Goal: Task Accomplishment & Management: Complete application form

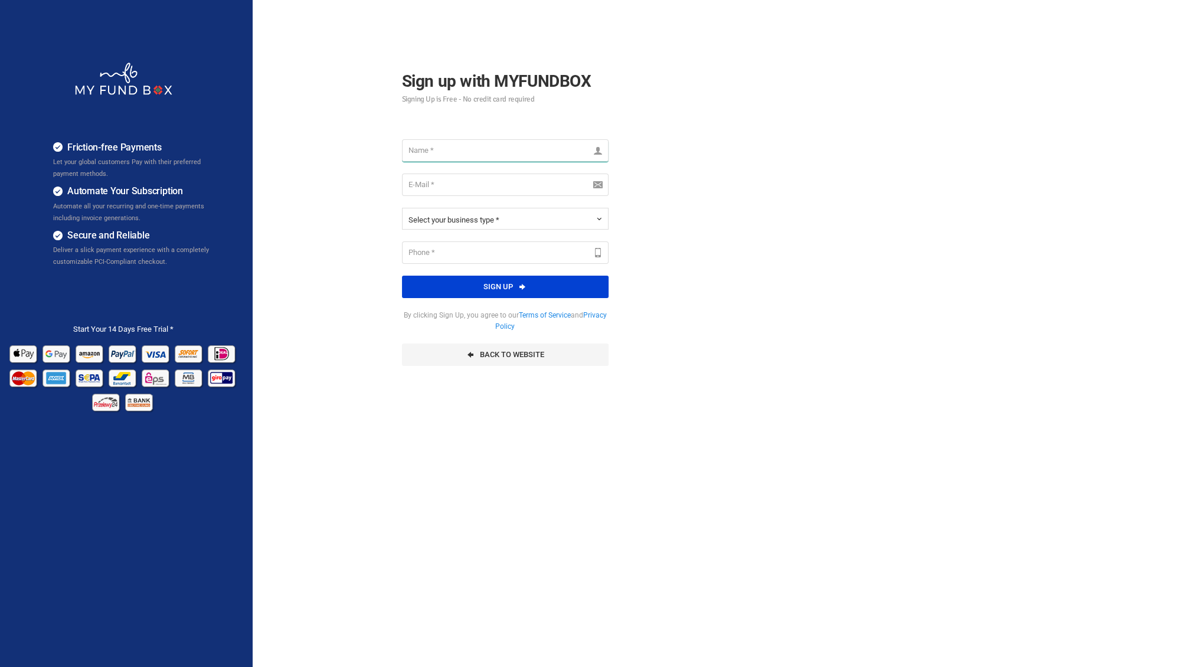
drag, startPoint x: 458, startPoint y: 149, endPoint x: 454, endPoint y: 155, distance: 6.4
click at [457, 151] on input "text" at bounding box center [505, 150] width 207 height 22
type input "Geert Leerentveld"
type input "geert@saysimple.com"
click at [456, 215] on span "Select your business type *" at bounding box center [453, 219] width 91 height 9
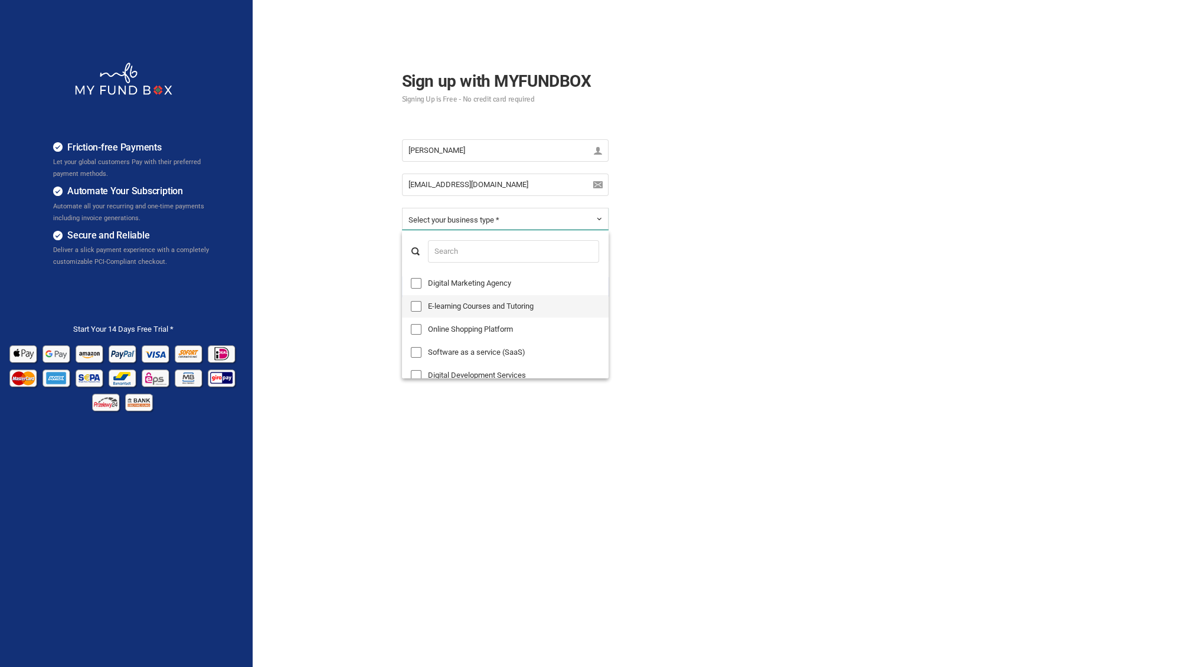
scroll to position [59, 0]
click at [496, 289] on label "Software as a service (SaaS)" at bounding box center [505, 293] width 207 height 22
click at [421, 289] on input "Software as a service (SaaS)" at bounding box center [416, 293] width 11 height 11
checkbox input "true"
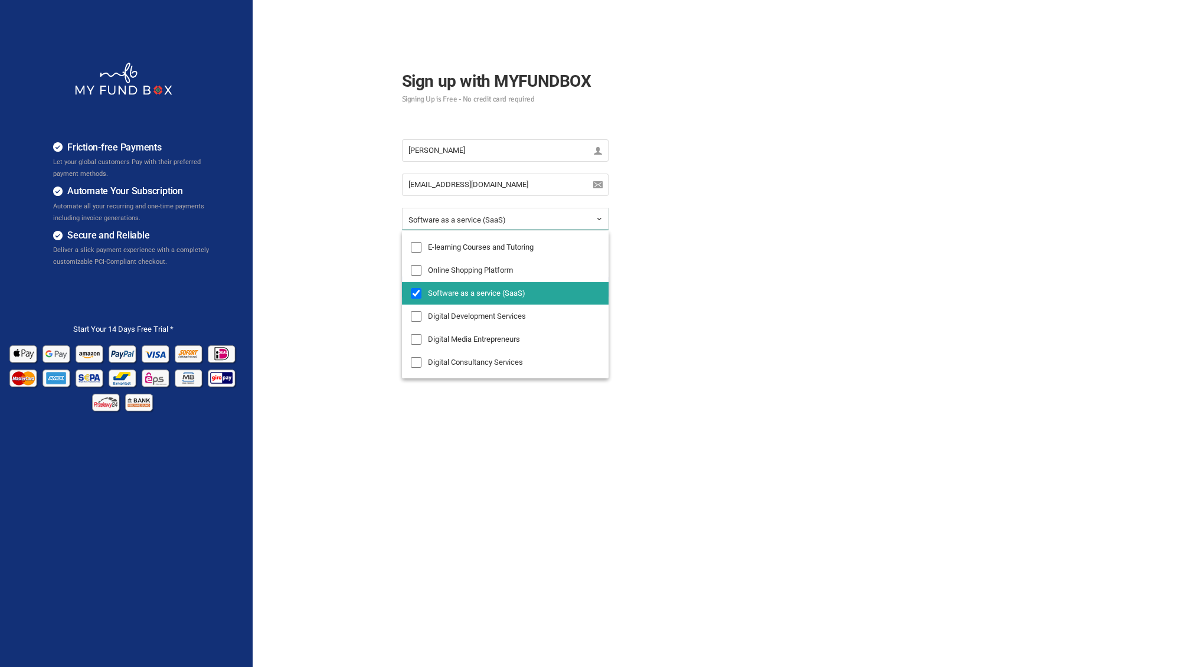
scroll to position [57, 0]
click at [781, 304] on div "Friction-free Payments Let your global customers Pay with their preferred payme…" at bounding box center [599, 413] width 1211 height 826
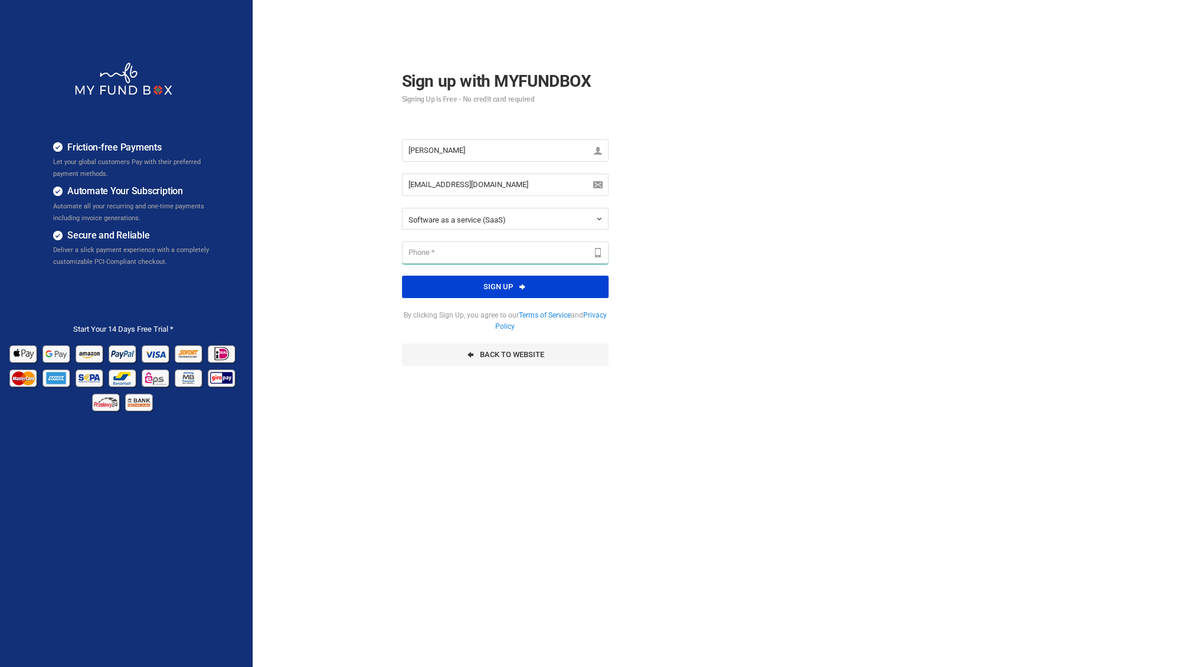
click at [506, 253] on input "text" at bounding box center [505, 252] width 207 height 22
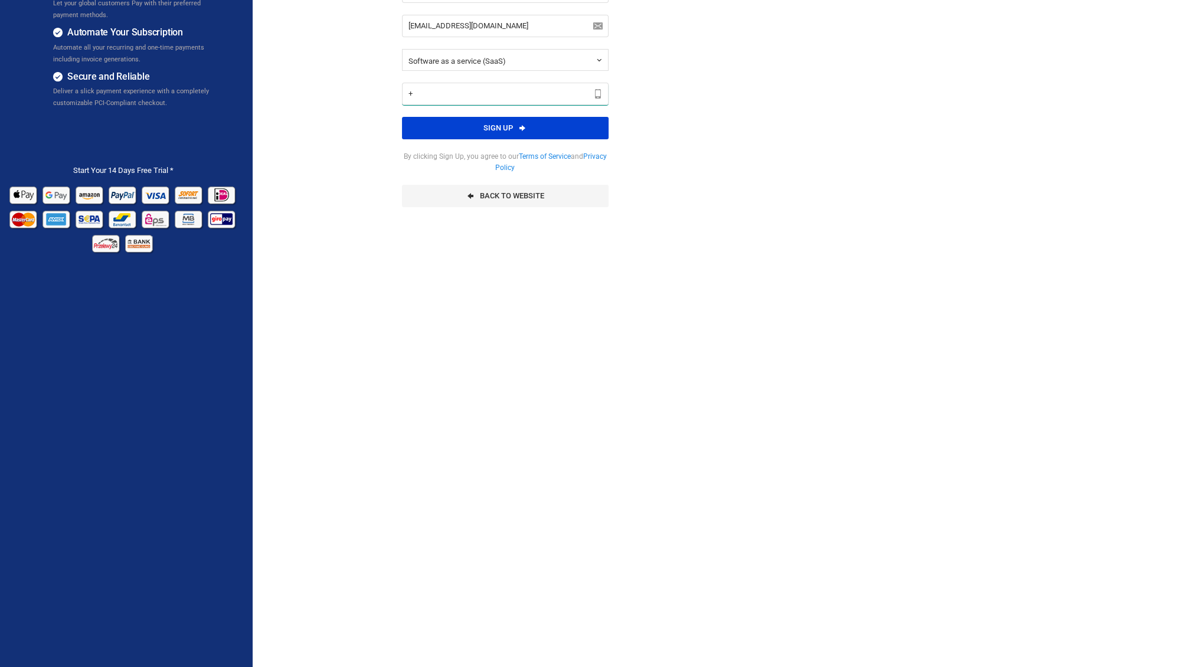
click at [443, 94] on input "+" at bounding box center [505, 94] width 207 height 22
type input "+34617448333"
click at [476, 131] on button "Sign up" at bounding box center [505, 128] width 207 height 22
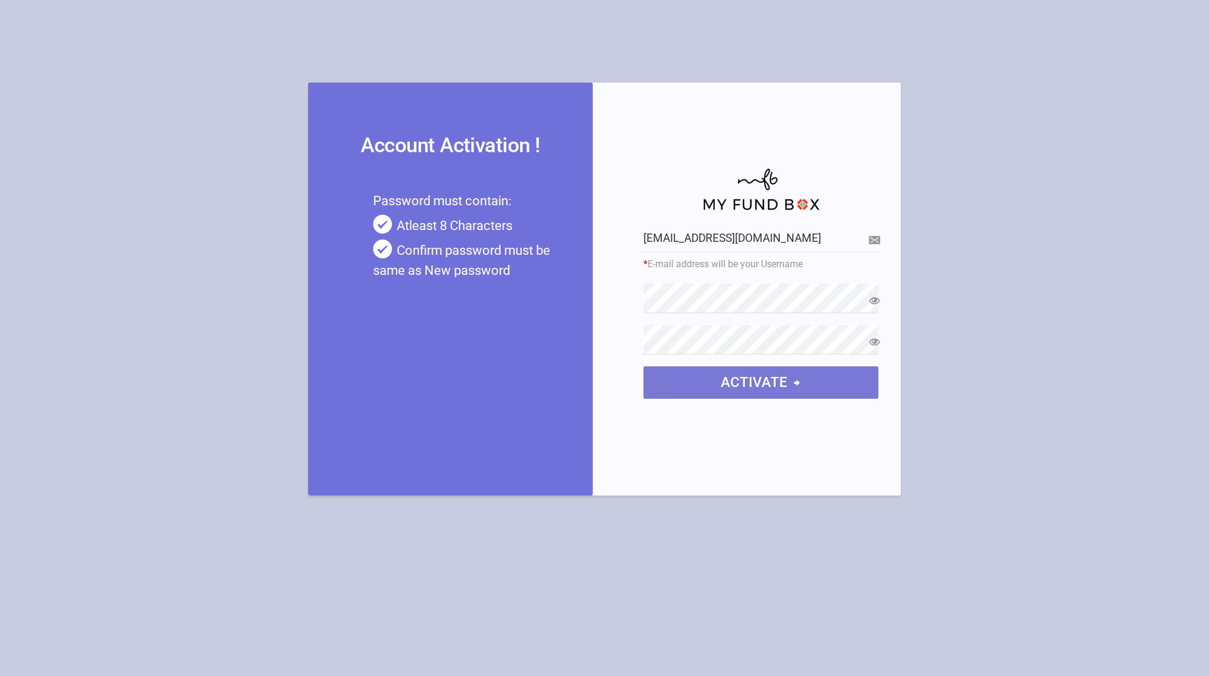
click at [757, 381] on button "Activate" at bounding box center [760, 382] width 235 height 32
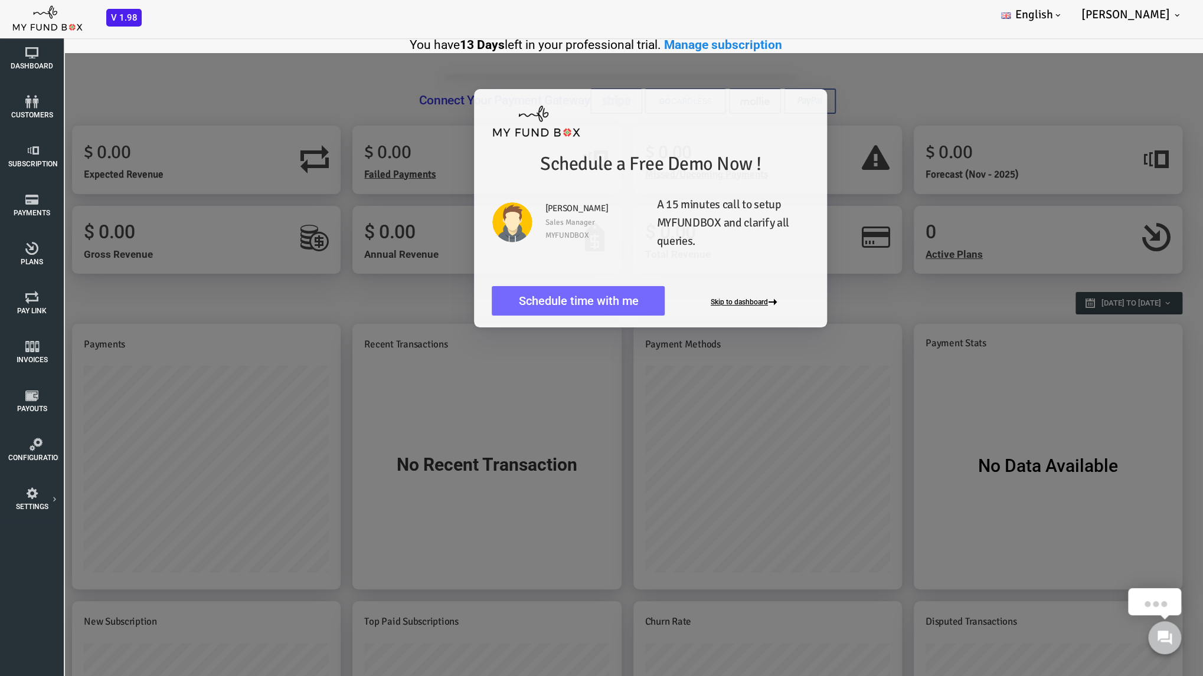
click at [696, 299] on button "Skip to dashboard" at bounding box center [697, 302] width 71 height 9
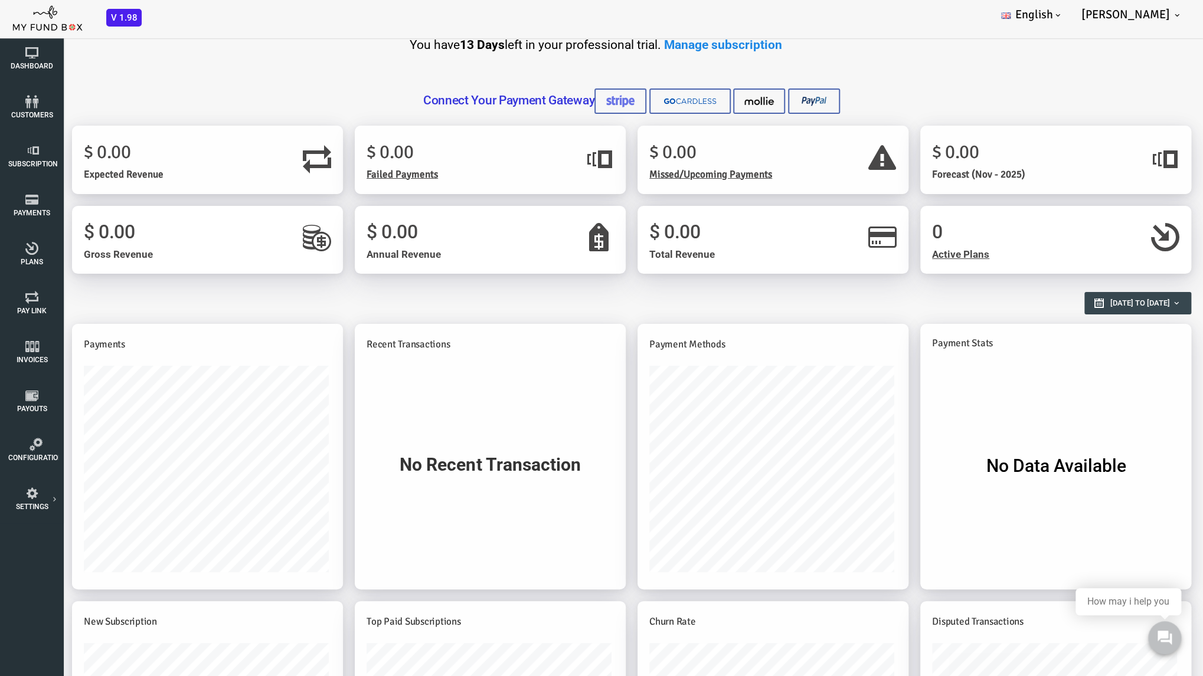
click at [172, 54] on div "Connect Your Payment Gateway Create Pay Link Create Payment Gateway Products & …" at bounding box center [577, 471] width 1154 height 837
click at [35, 256] on link "Plans" at bounding box center [31, 254] width 53 height 48
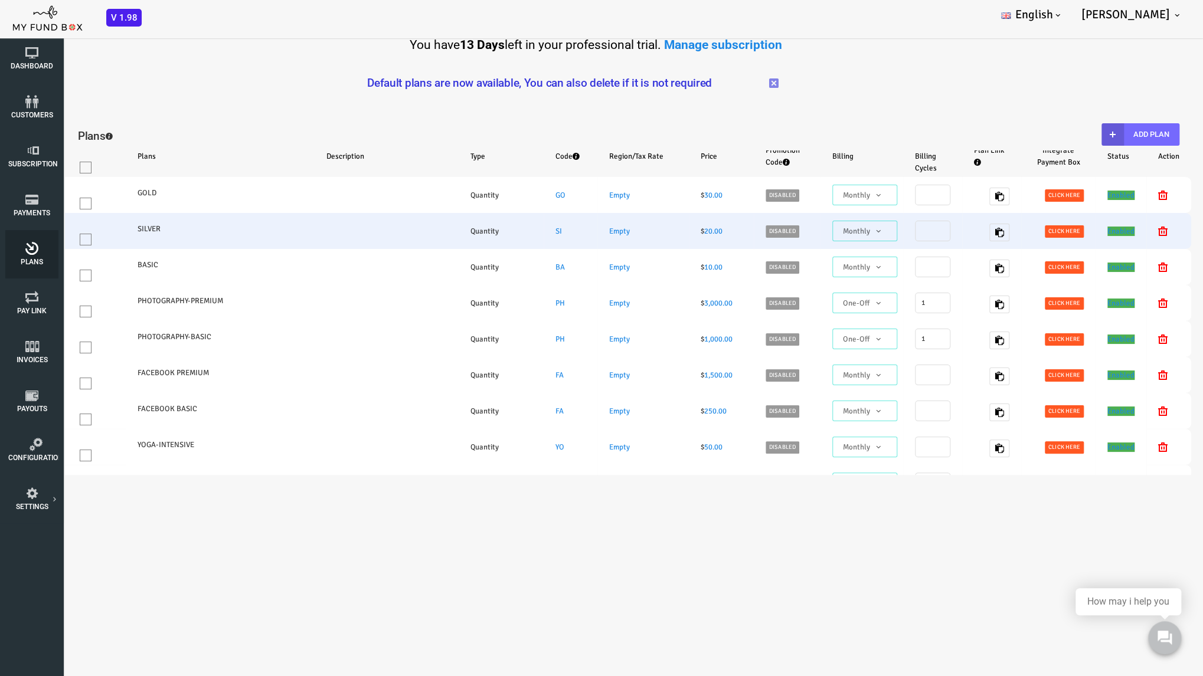
select select "100"
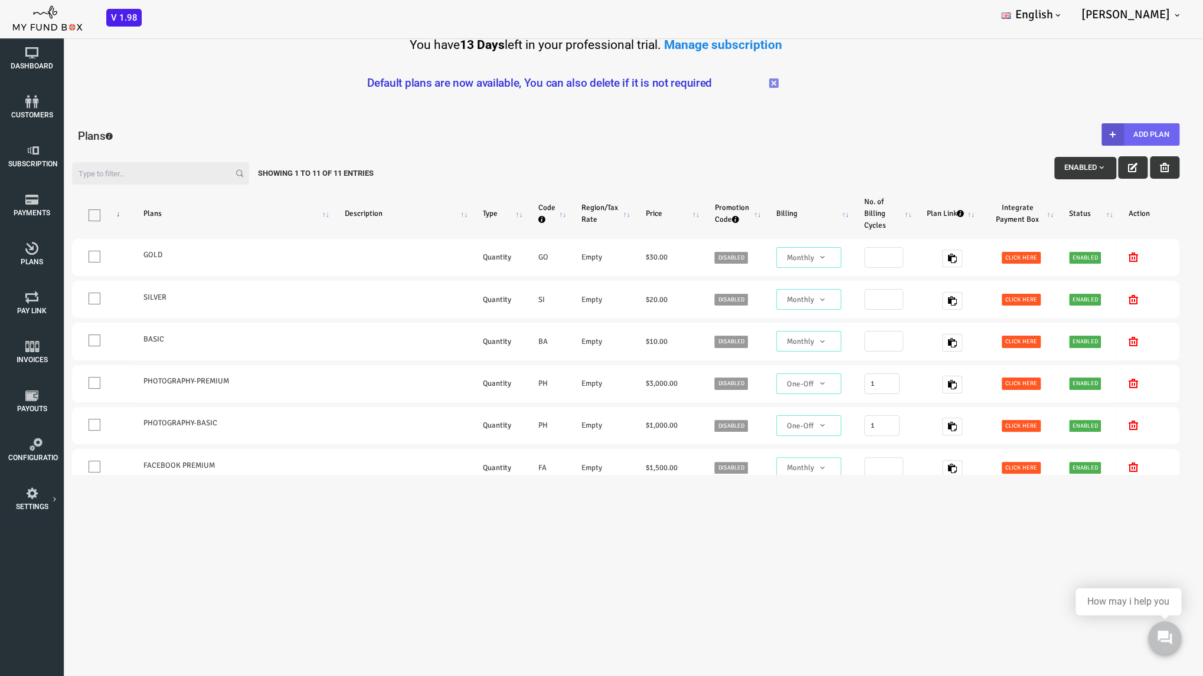
click at [1070, 132] on button "Add Plan" at bounding box center [1092, 134] width 78 height 22
type input "100"
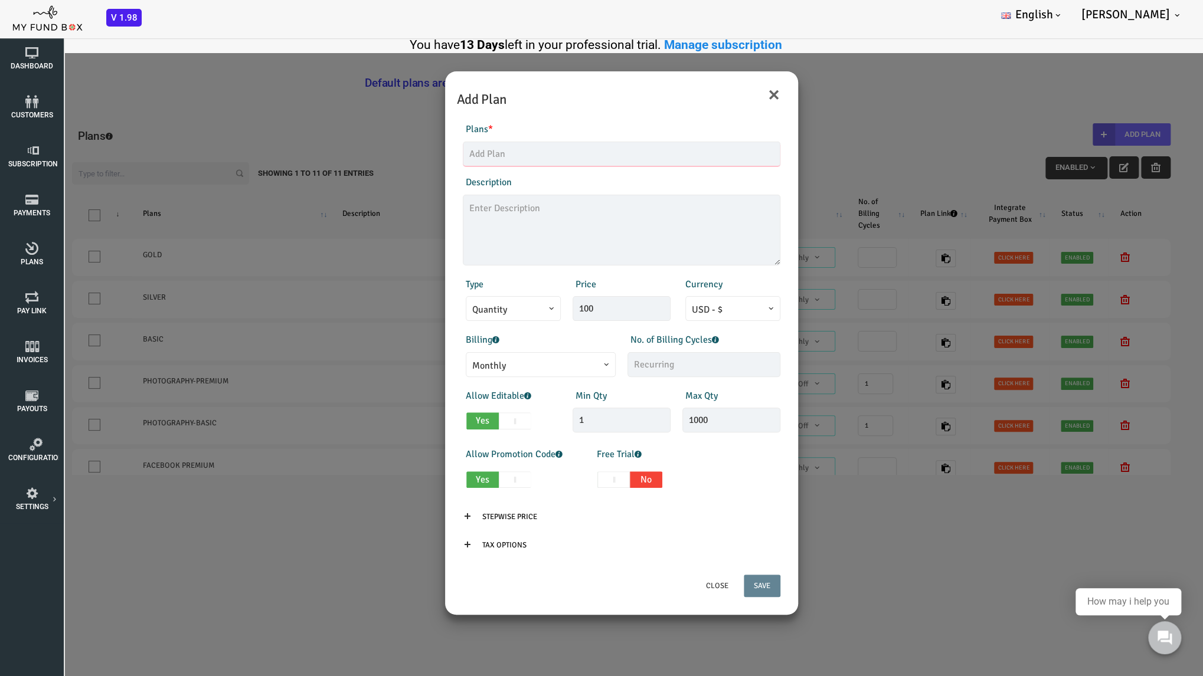
click at [443, 153] on input "text" at bounding box center [572, 154] width 317 height 25
type input "Start plan"
click at [465, 312] on span "Quantity" at bounding box center [465, 310] width 82 height 15
click at [695, 306] on span "USD - $" at bounding box center [684, 310] width 82 height 15
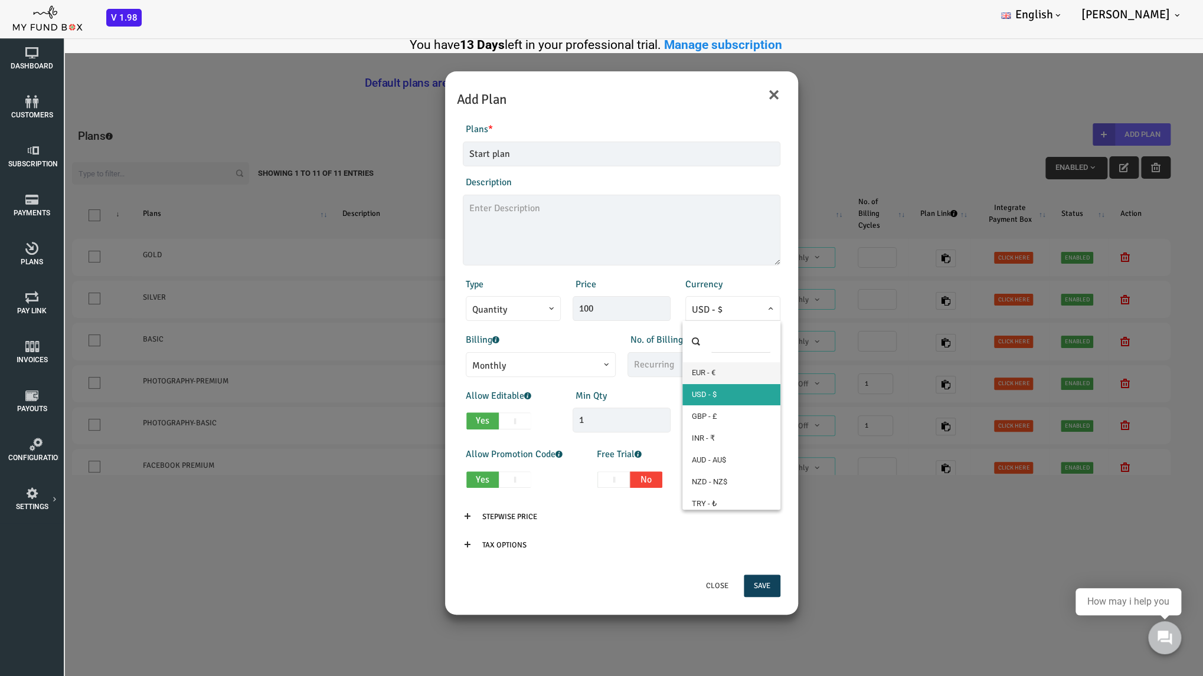
select select "3"
click at [656, 365] on input "text" at bounding box center [655, 364] width 153 height 25
click at [673, 420] on input "1000" at bounding box center [683, 420] width 98 height 25
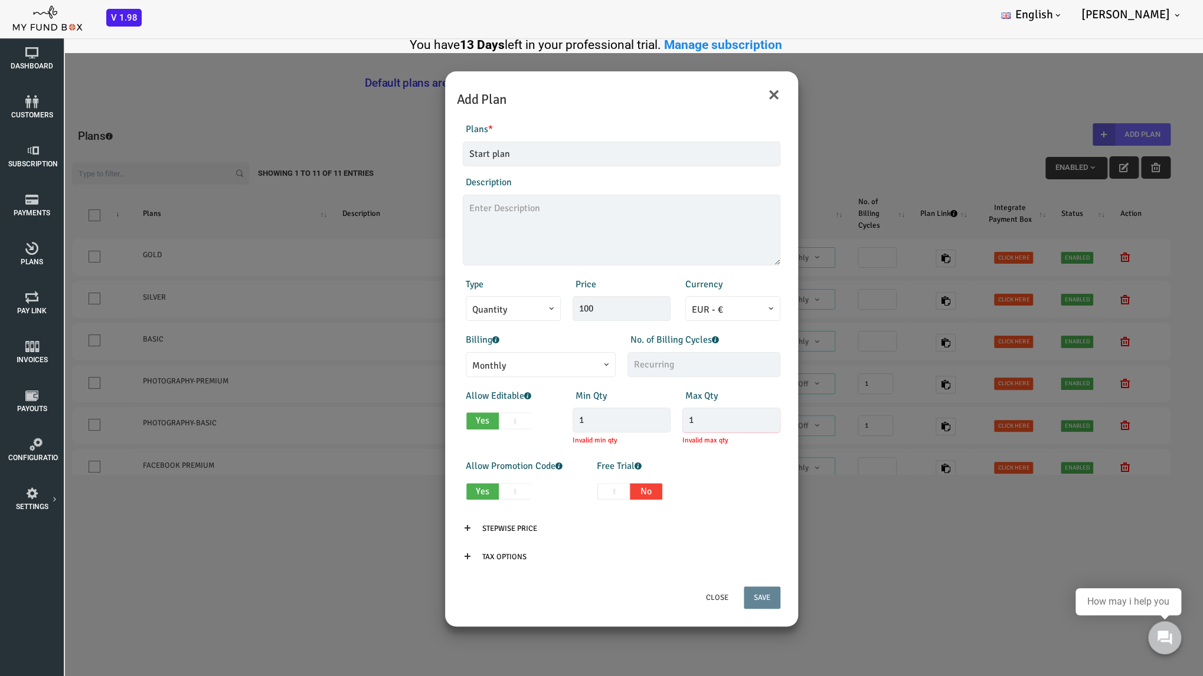
type input "1"
click at [440, 422] on span "Yes" at bounding box center [434, 420] width 32 height 17
checkbox input "false"
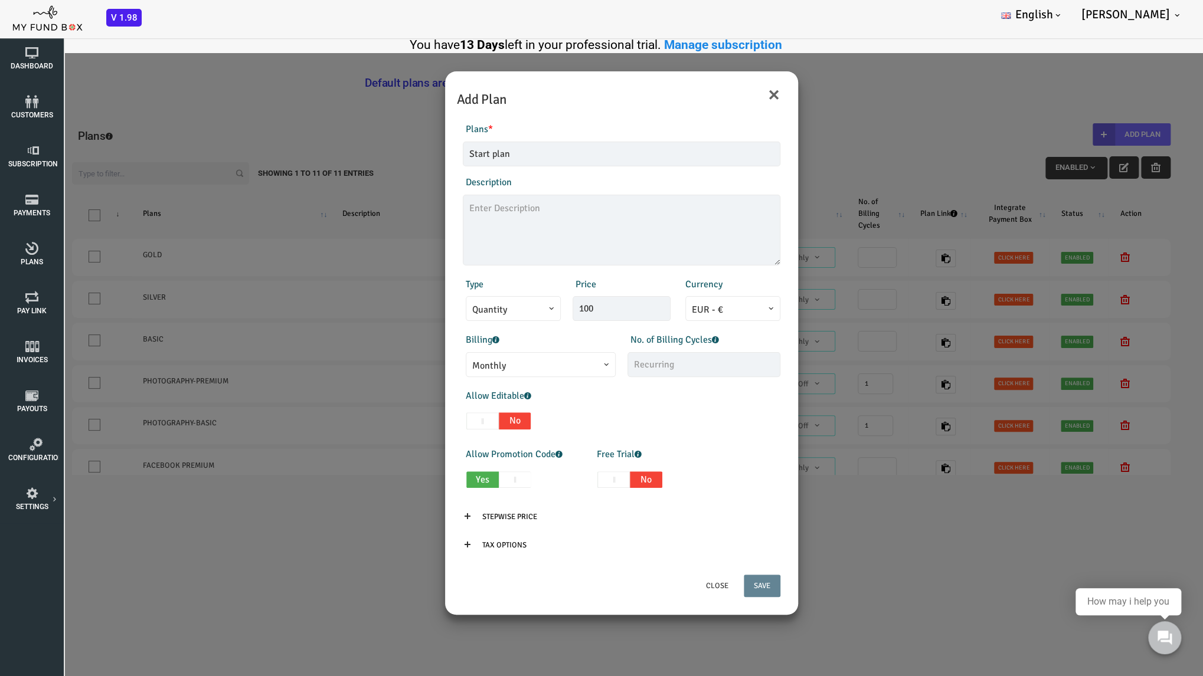
click at [561, 478] on span at bounding box center [565, 479] width 32 height 17
click at [524, 478] on input "Yes No" at bounding box center [520, 478] width 8 height 8
checkbox input "true"
type input "1"
click at [561, 478] on span "Yes" at bounding box center [565, 479] width 32 height 17
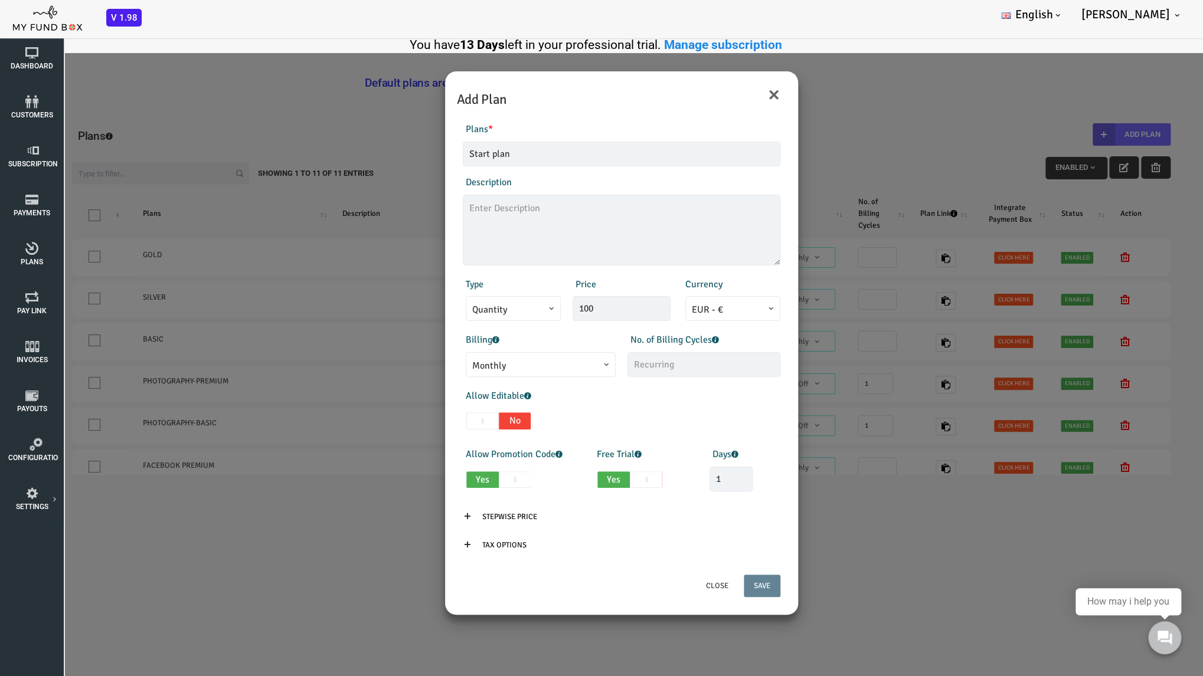
checkbox input "false"
type input "0"
click at [471, 517] on input "Stepwise Price" at bounding box center [461, 517] width 75 height 22
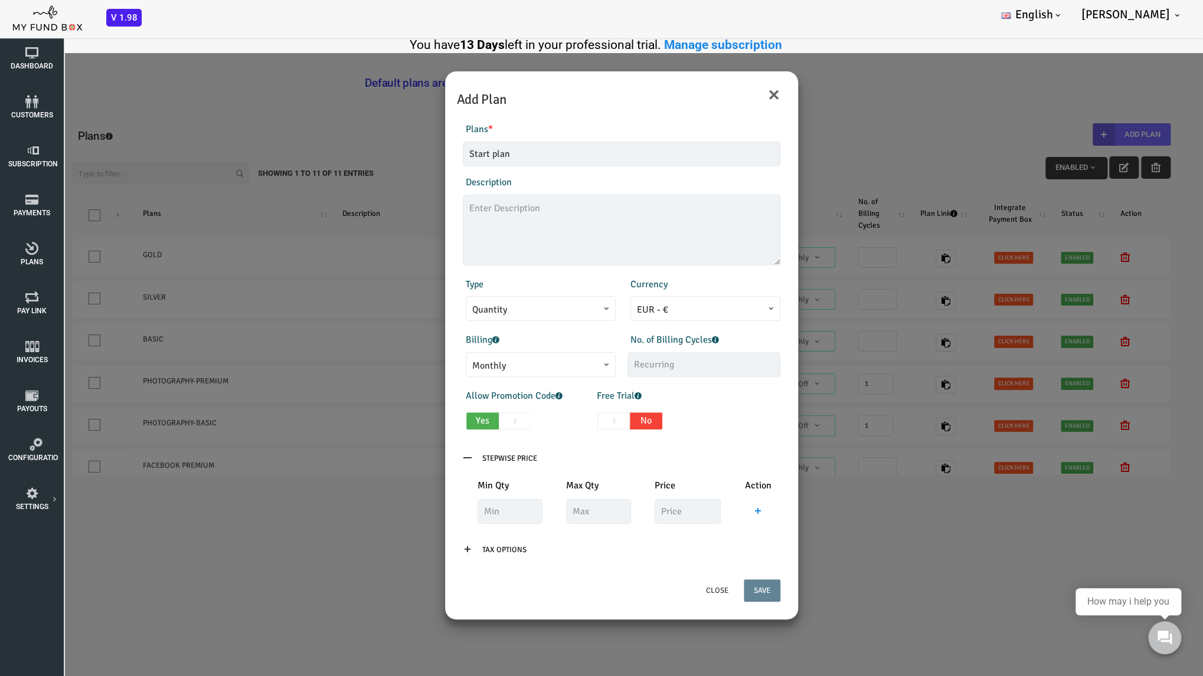
click at [418, 455] on icon at bounding box center [418, 457] width 9 height 9
drag, startPoint x: 413, startPoint y: 454, endPoint x: 418, endPoint y: 458, distance: 6.4
click at [415, 455] on div "Products Invoice Product is empty Plans * Start plan This field is required Des…" at bounding box center [572, 344] width 341 height 468
click at [416, 455] on icon at bounding box center [418, 457] width 9 height 9
click at [418, 459] on icon at bounding box center [418, 457] width 9 height 9
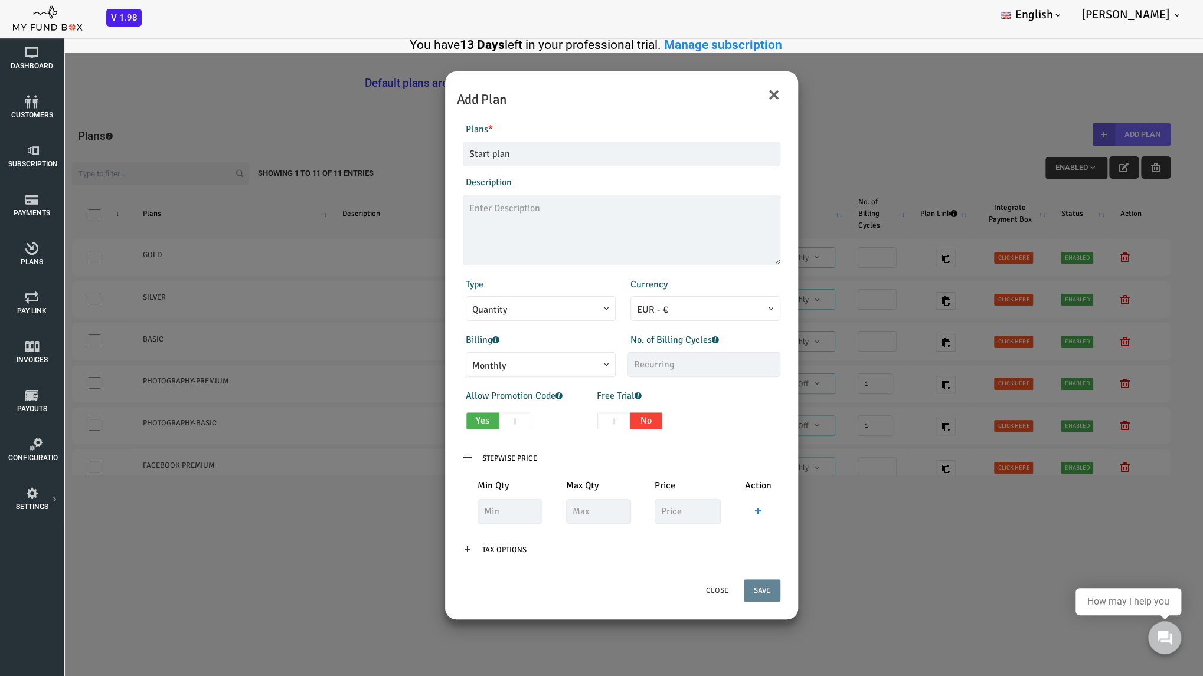
click at [418, 459] on icon at bounding box center [418, 457] width 9 height 9
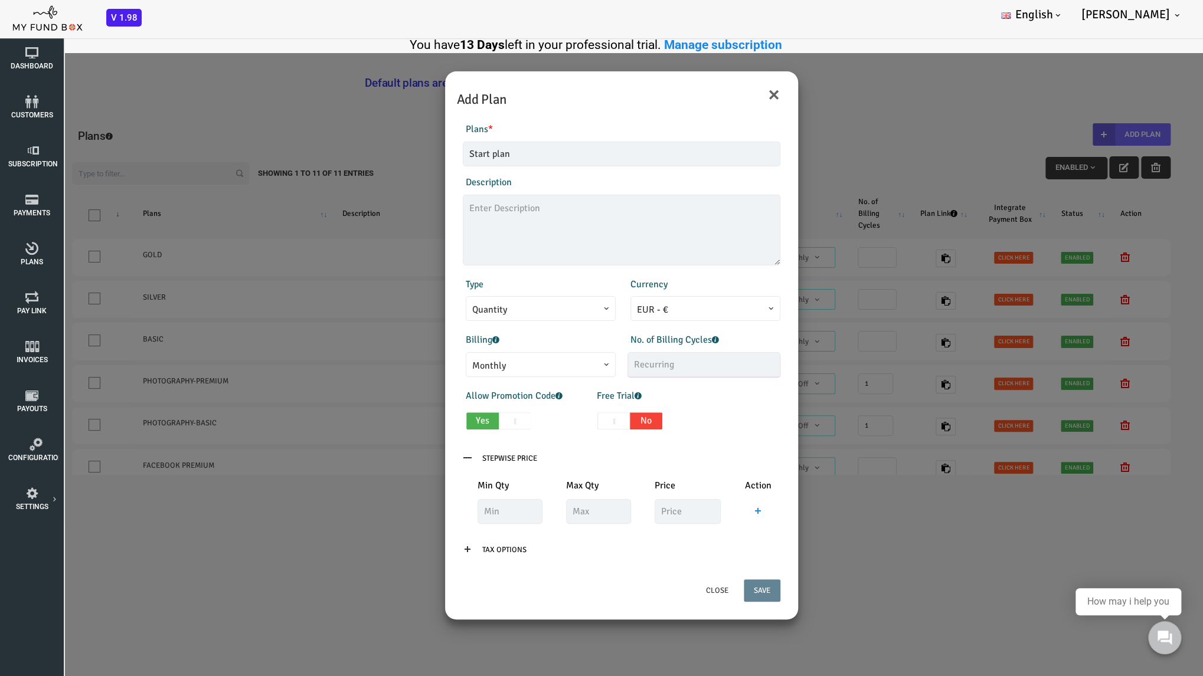
click at [659, 364] on input "text" at bounding box center [655, 364] width 153 height 25
click at [501, 371] on span "Monthly" at bounding box center [492, 366] width 137 height 15
click at [502, 370] on span "Monthly" at bounding box center [492, 366] width 137 height 15
click at [641, 369] on input "text" at bounding box center [655, 364] width 153 height 25
type input "129"
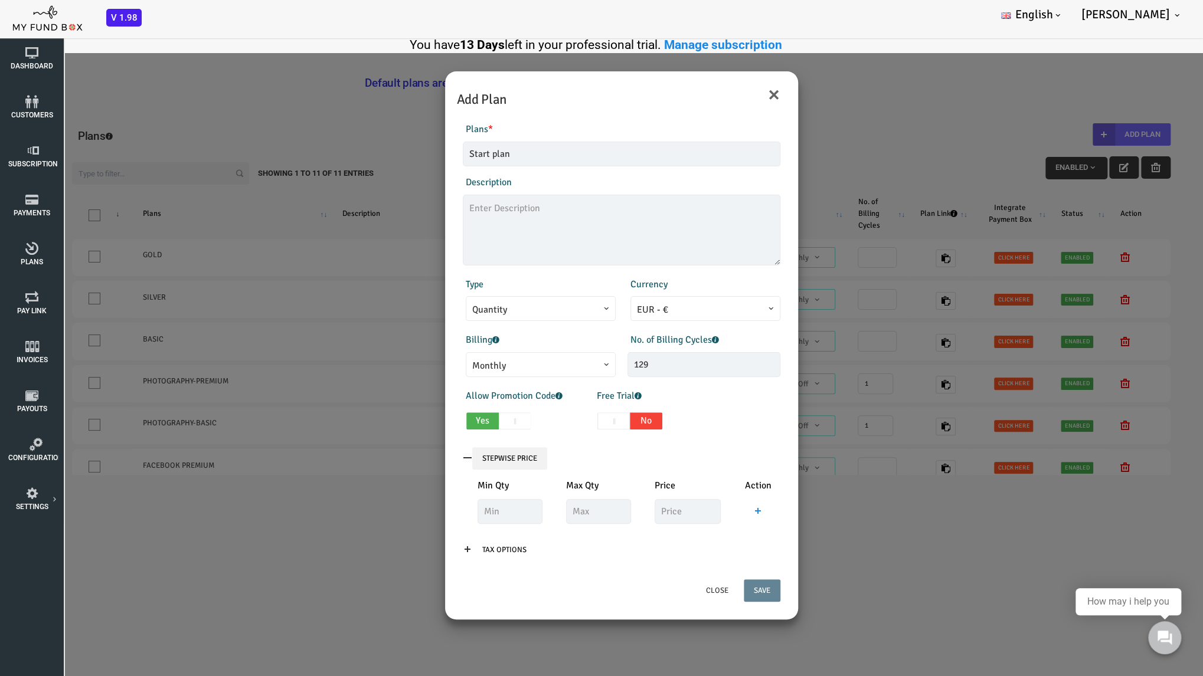
click at [453, 460] on input "Stepwise Price" at bounding box center [461, 458] width 75 height 22
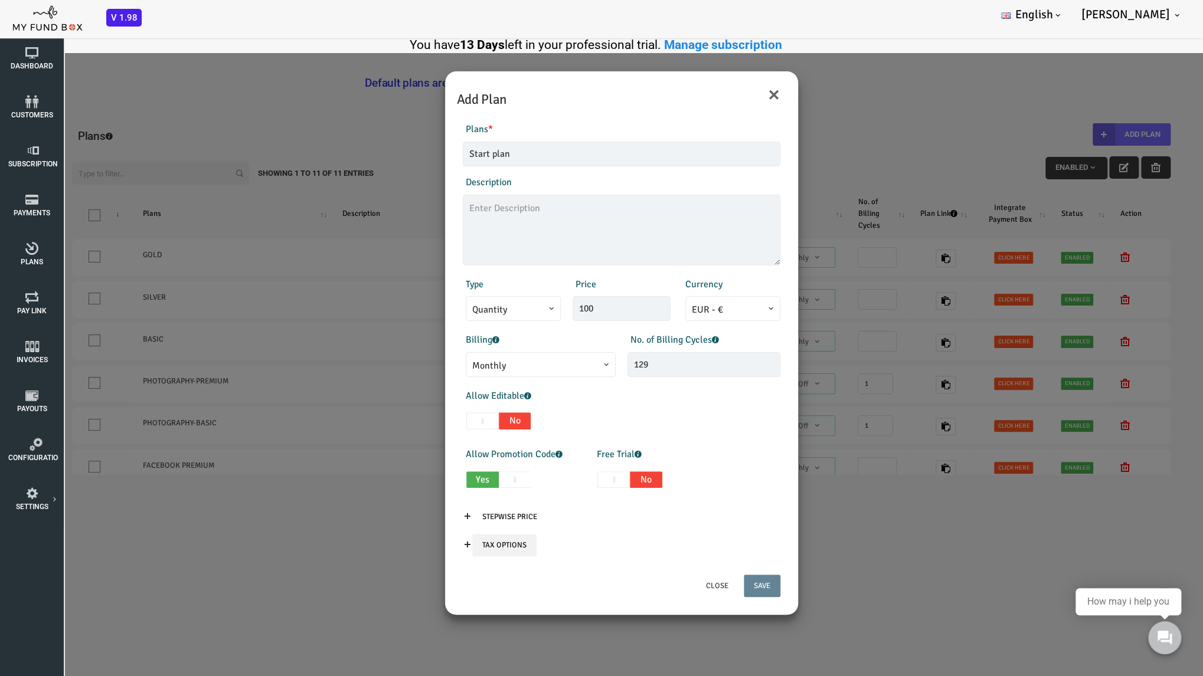
click at [446, 551] on input "Tax Options" at bounding box center [456, 545] width 64 height 22
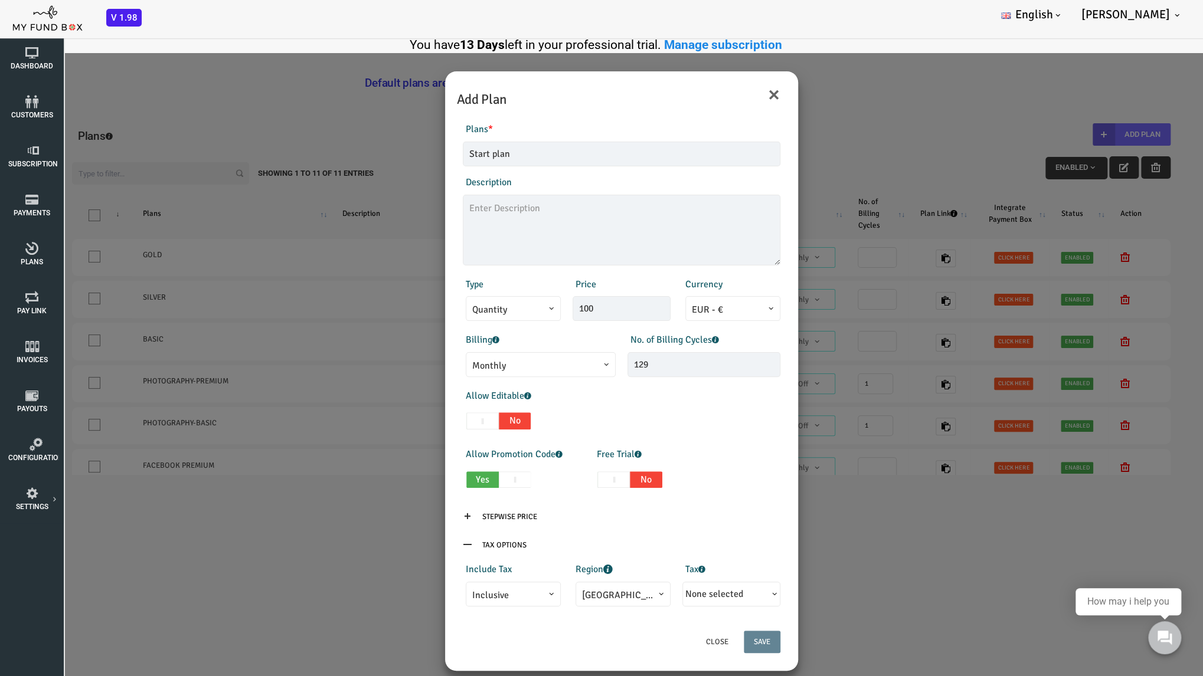
click at [476, 601] on span "Inclusive" at bounding box center [465, 595] width 82 height 15
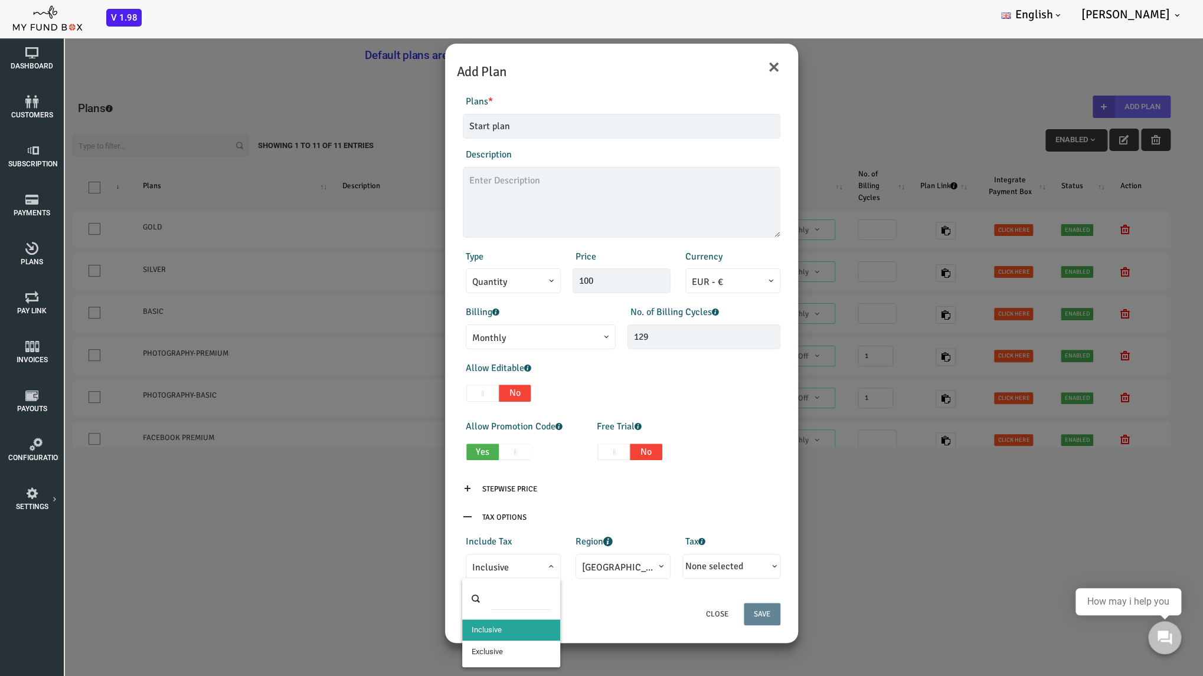
scroll to position [57, 0]
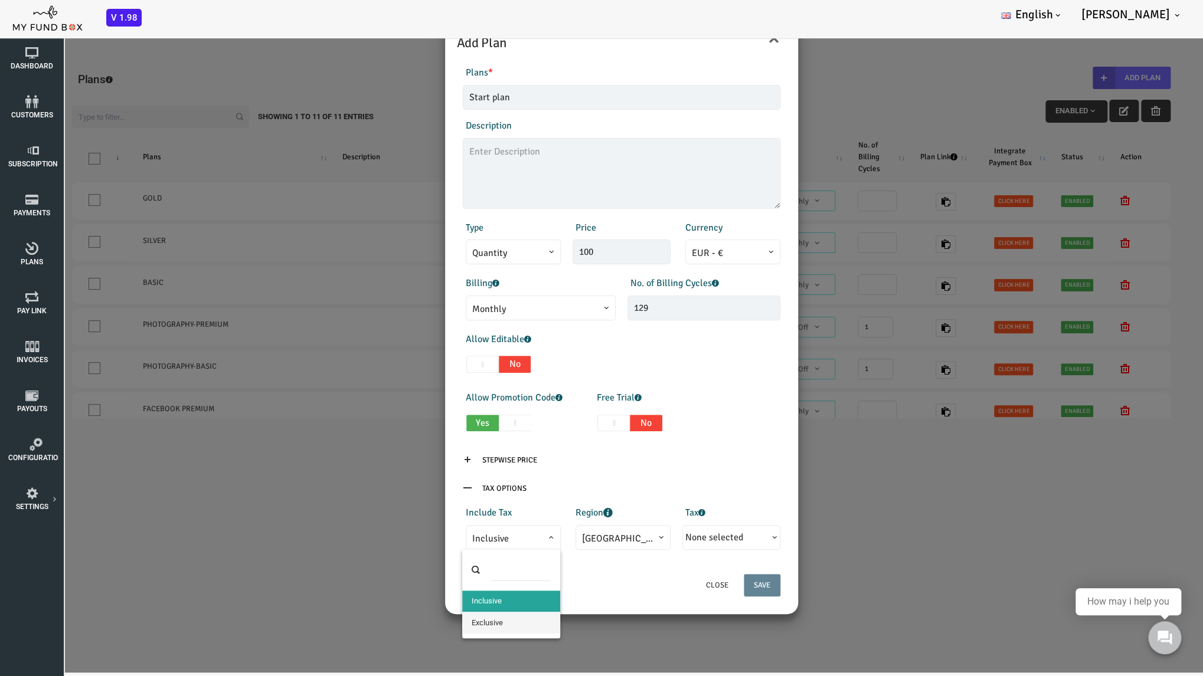
select select "true"
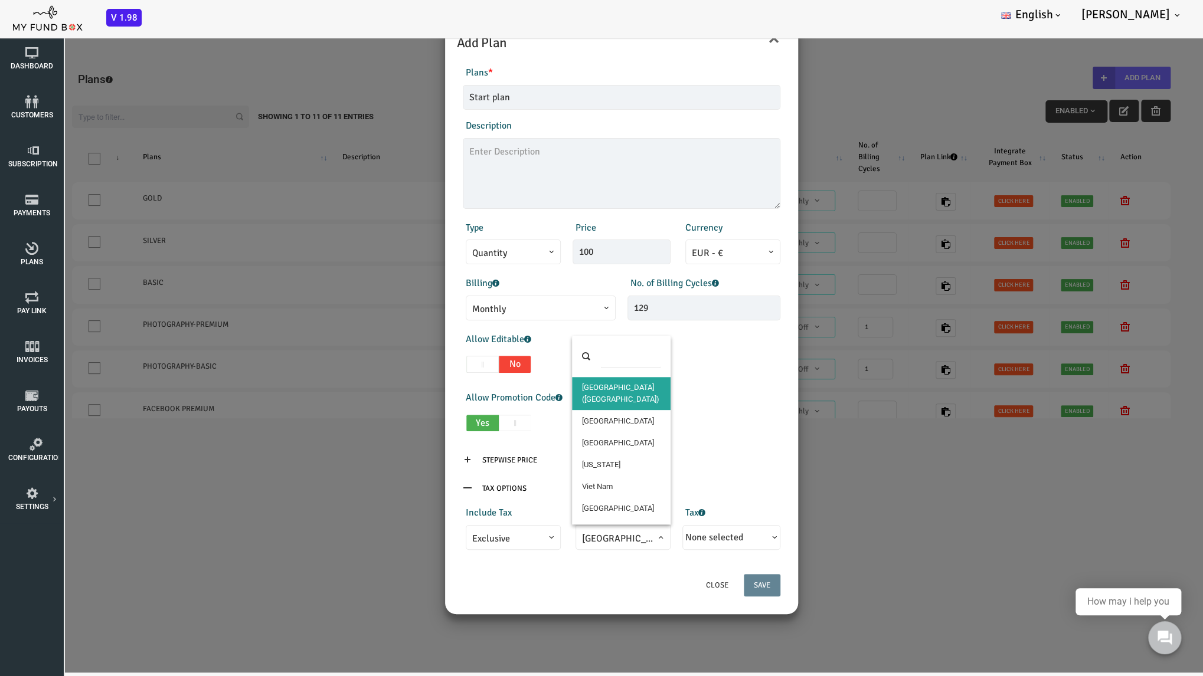
click at [598, 541] on span "Myanmar(Burma)" at bounding box center [574, 539] width 82 height 15
click at [579, 576] on div "Close Save" at bounding box center [572, 591] width 341 height 35
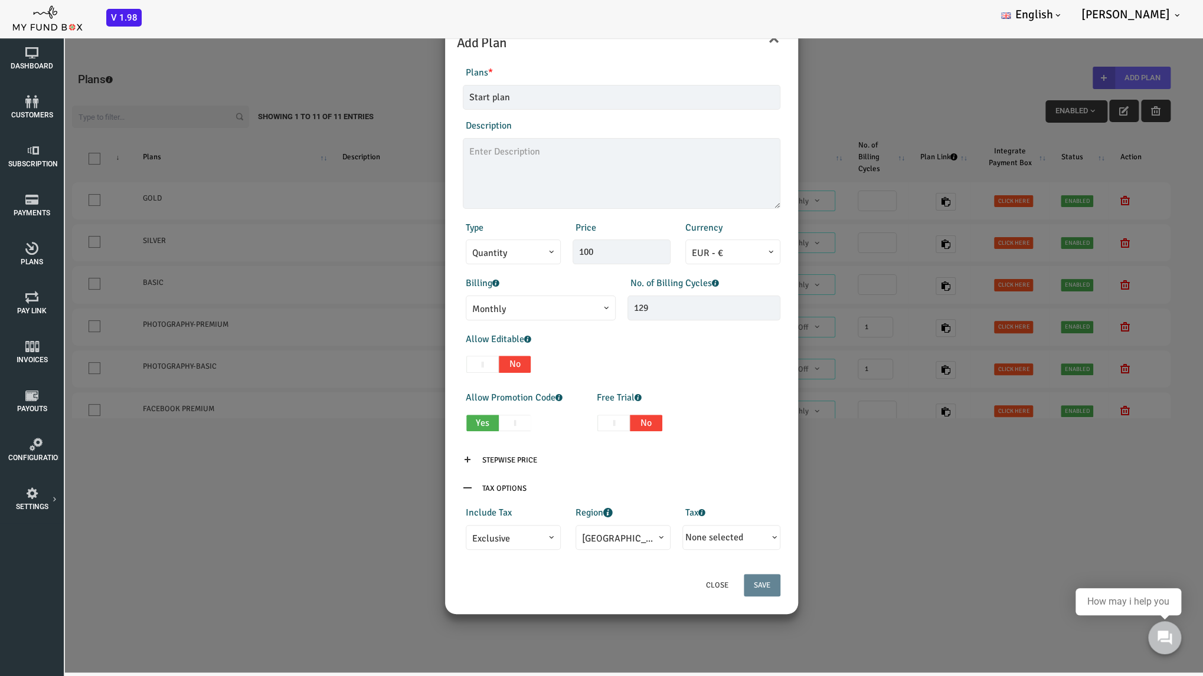
click at [597, 538] on span "Myanmar(Burma)" at bounding box center [574, 539] width 82 height 15
type input "e"
type input "net"
select select "150"
click at [667, 544] on button "None selected" at bounding box center [683, 538] width 92 height 19
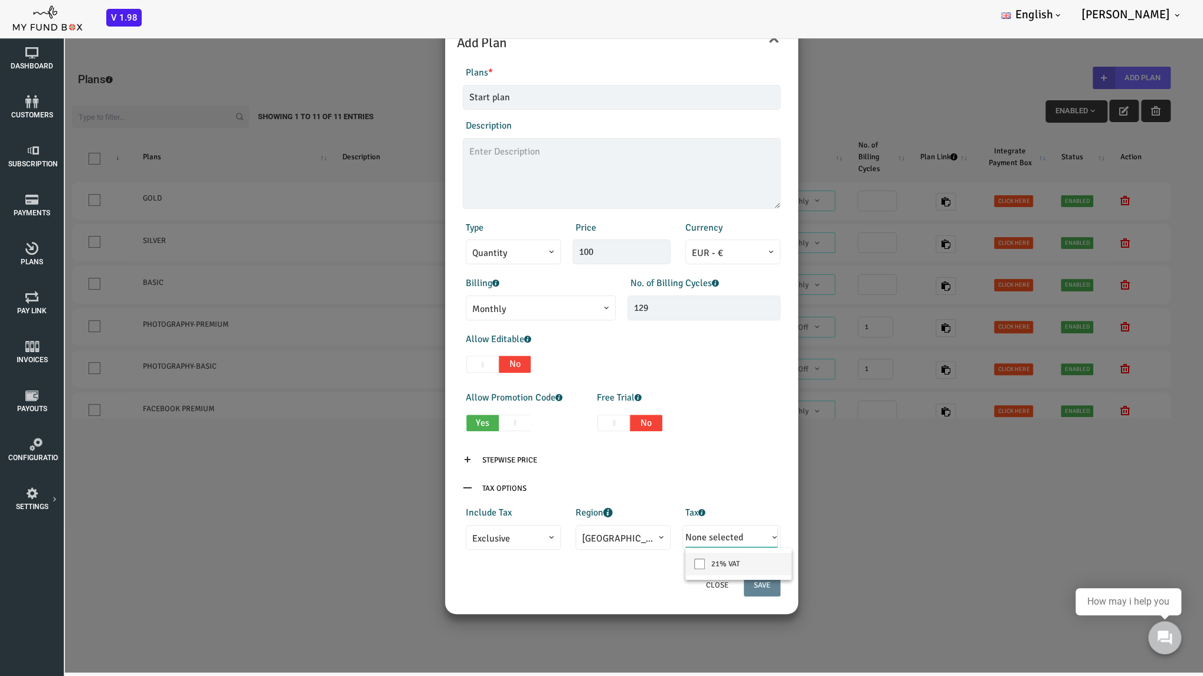
click at [650, 564] on input "21% VAT" at bounding box center [651, 564] width 11 height 11
checkbox input "true"
click at [558, 583] on div "Close Save" at bounding box center [572, 591] width 341 height 35
click at [675, 458] on p "Stepwise Price" at bounding box center [572, 461] width 317 height 22
click at [612, 309] on input "129" at bounding box center [655, 308] width 153 height 25
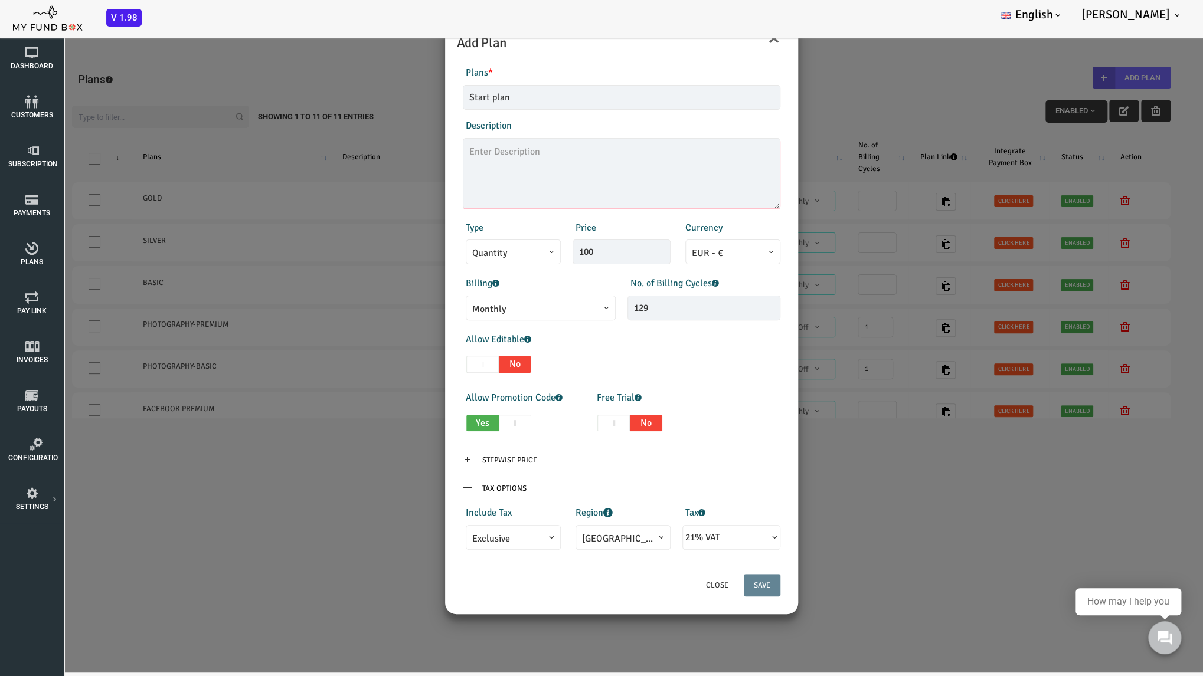
click at [480, 163] on textarea at bounding box center [572, 174] width 317 height 71
click at [677, 410] on div "Allow Promotion Code Yes No Free Trial Yes No Days 0" at bounding box center [572, 414] width 329 height 47
click at [522, 182] on textarea at bounding box center [572, 174] width 317 height 71
type textarea "Start plan"
click at [411, 487] on div "Products Invoice Product is empty Plans * Start plan This field is required Des…" at bounding box center [572, 314] width 341 height 520
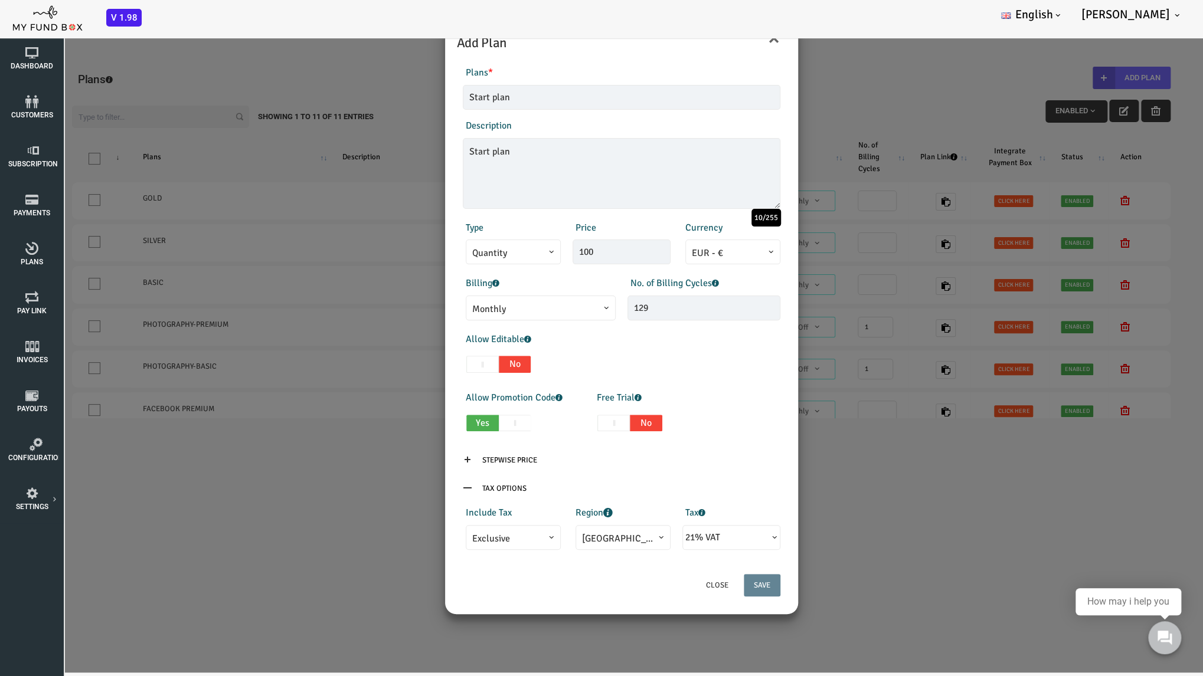
click at [420, 486] on icon at bounding box center [418, 488] width 9 height 9
click at [444, 486] on input "Tax Options" at bounding box center [456, 489] width 64 height 22
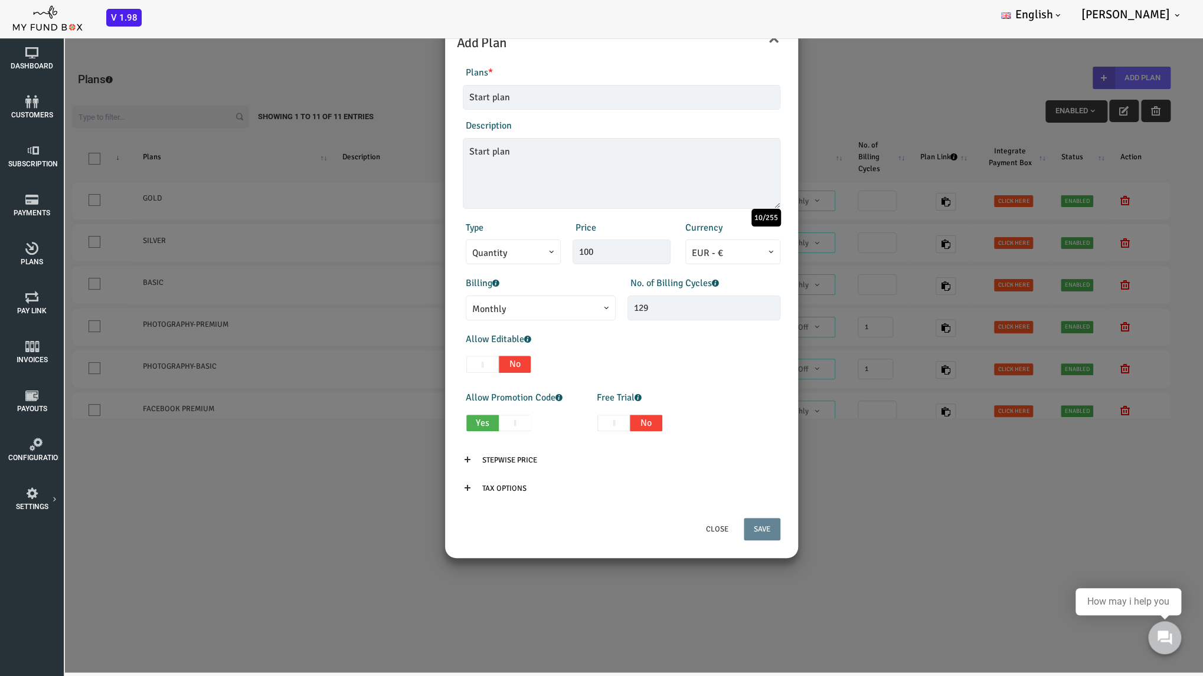
scroll to position [0, 0]
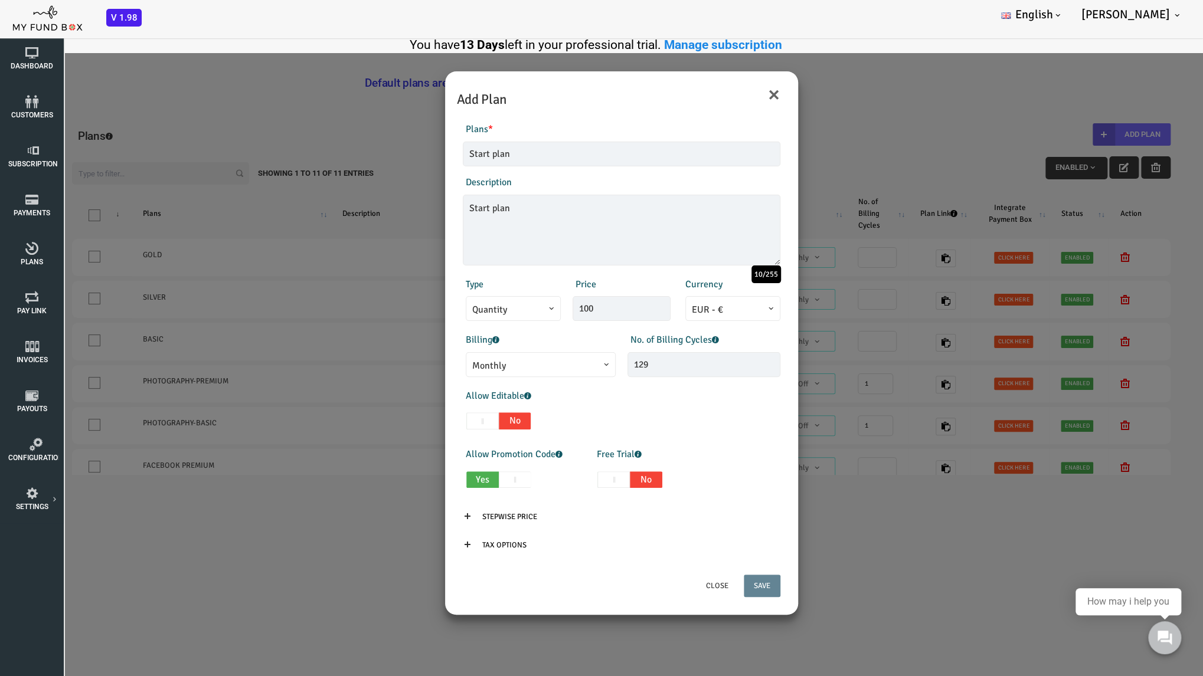
click at [535, 364] on span "Monthly" at bounding box center [492, 366] width 137 height 15
click at [474, 313] on span "Quantity" at bounding box center [465, 310] width 82 height 15
click at [482, 315] on span "Quantity" at bounding box center [465, 310] width 82 height 15
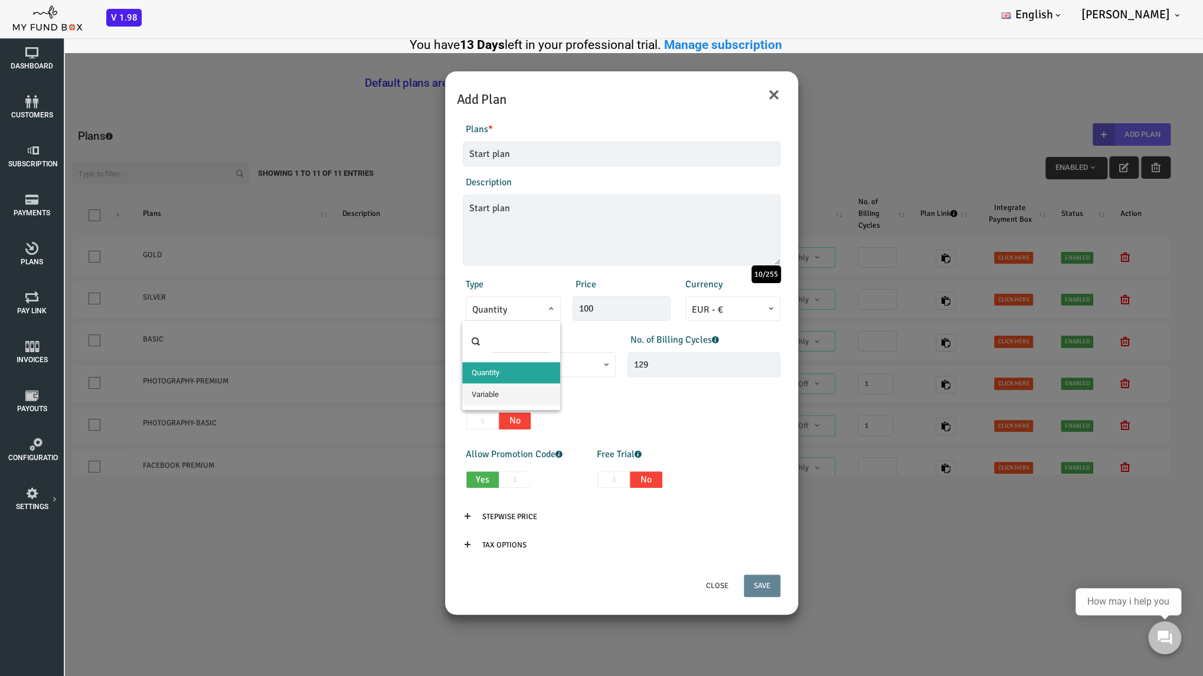
select select "3"
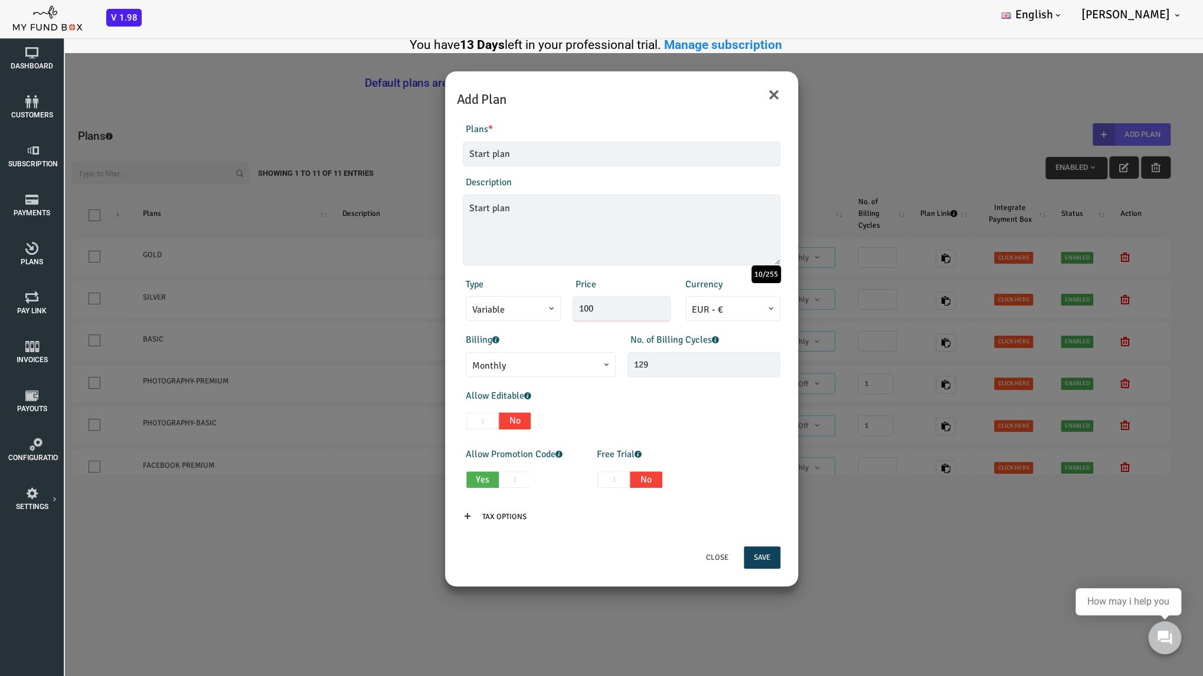
click at [582, 309] on input "100" at bounding box center [573, 308] width 98 height 25
click at [440, 311] on span "Variable" at bounding box center [465, 310] width 82 height 15
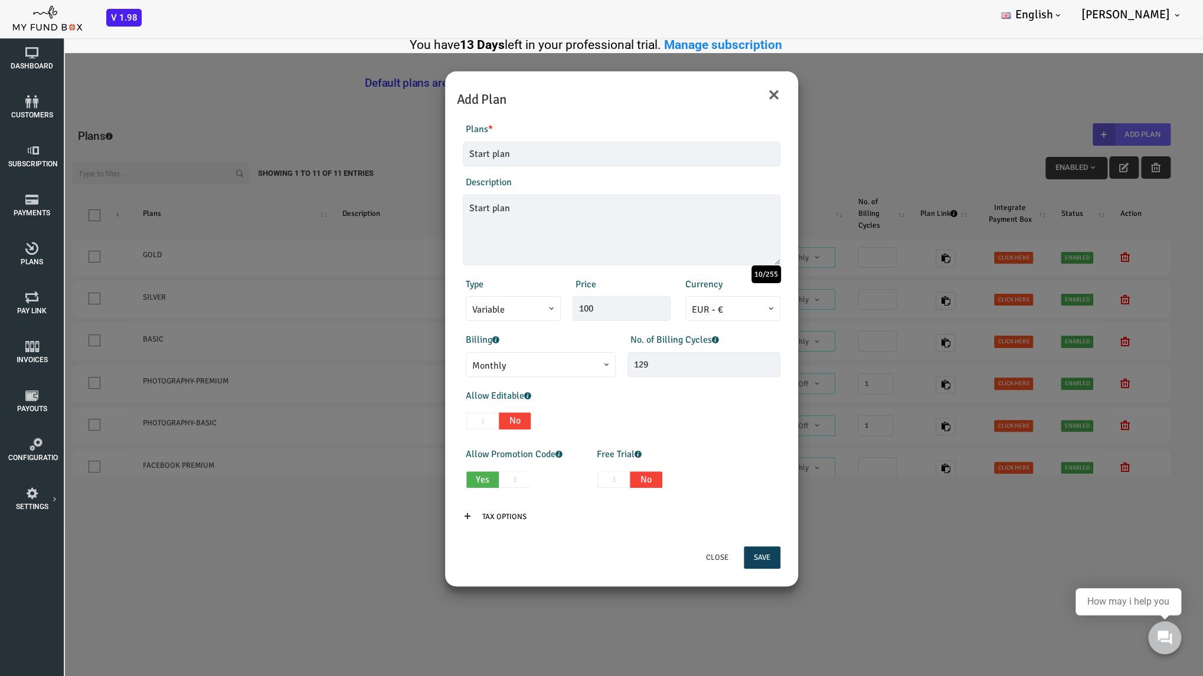
click at [440, 311] on span "Variable" at bounding box center [465, 310] width 82 height 15
click at [438, 311] on span "Variable" at bounding box center [465, 310] width 82 height 15
click at [580, 311] on input "100" at bounding box center [573, 308] width 98 height 25
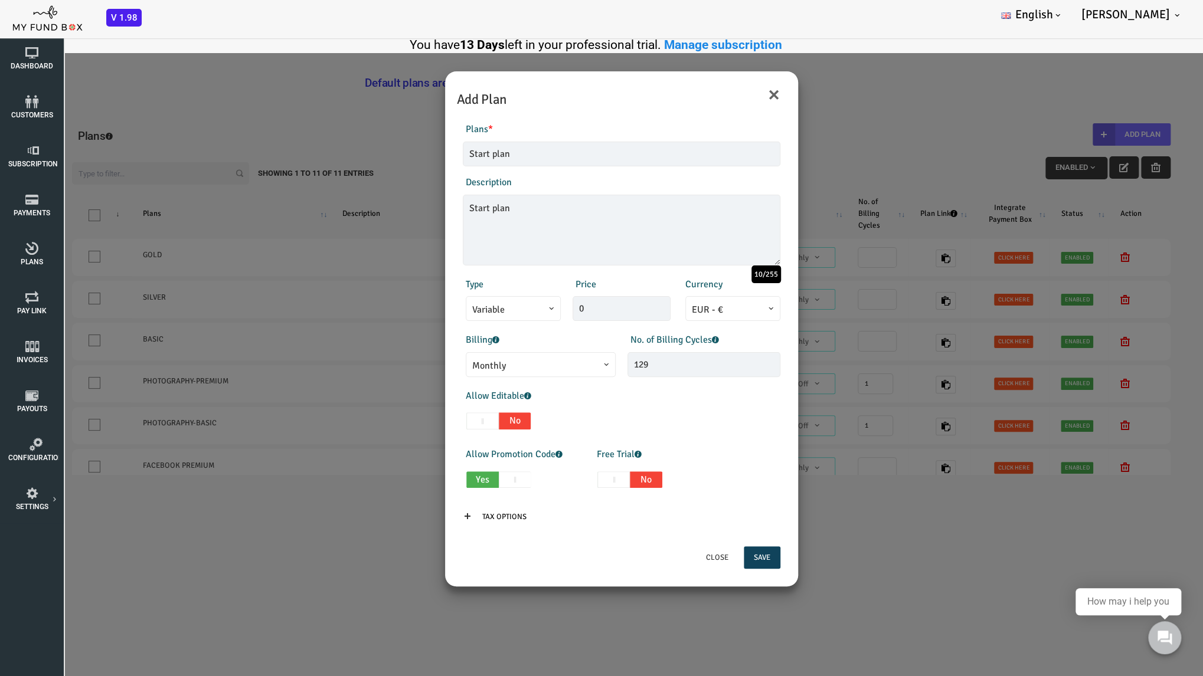
type input "1.00"
click at [717, 548] on button "Save" at bounding box center [713, 557] width 37 height 22
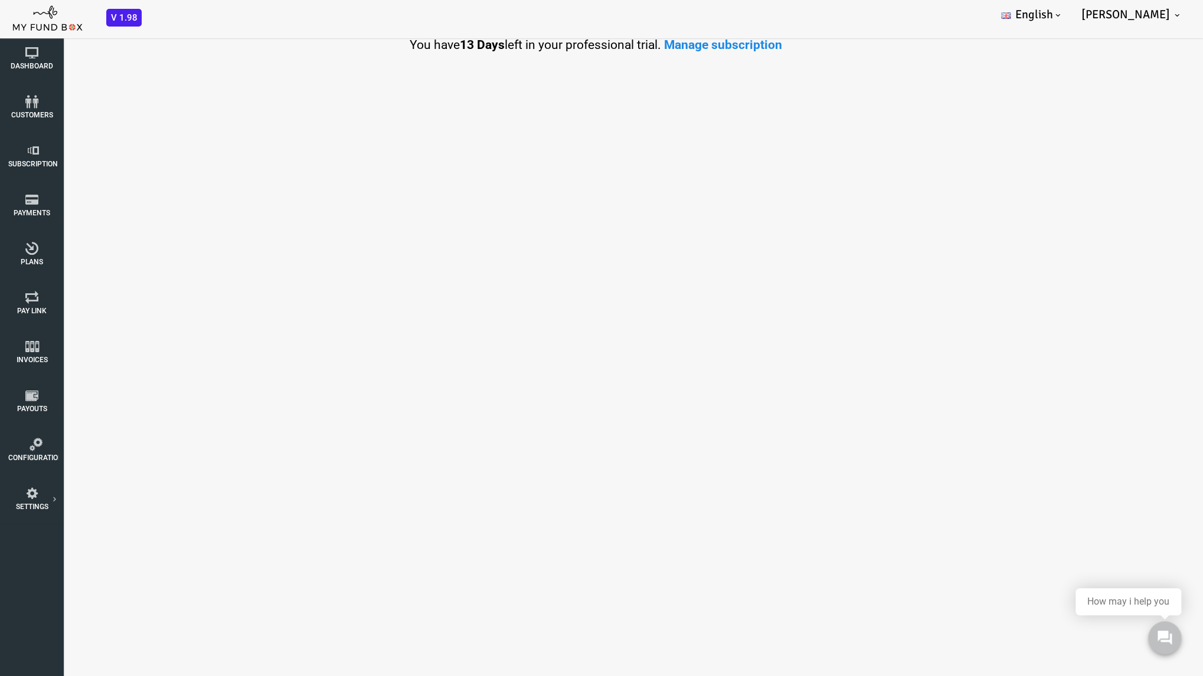
select select "100"
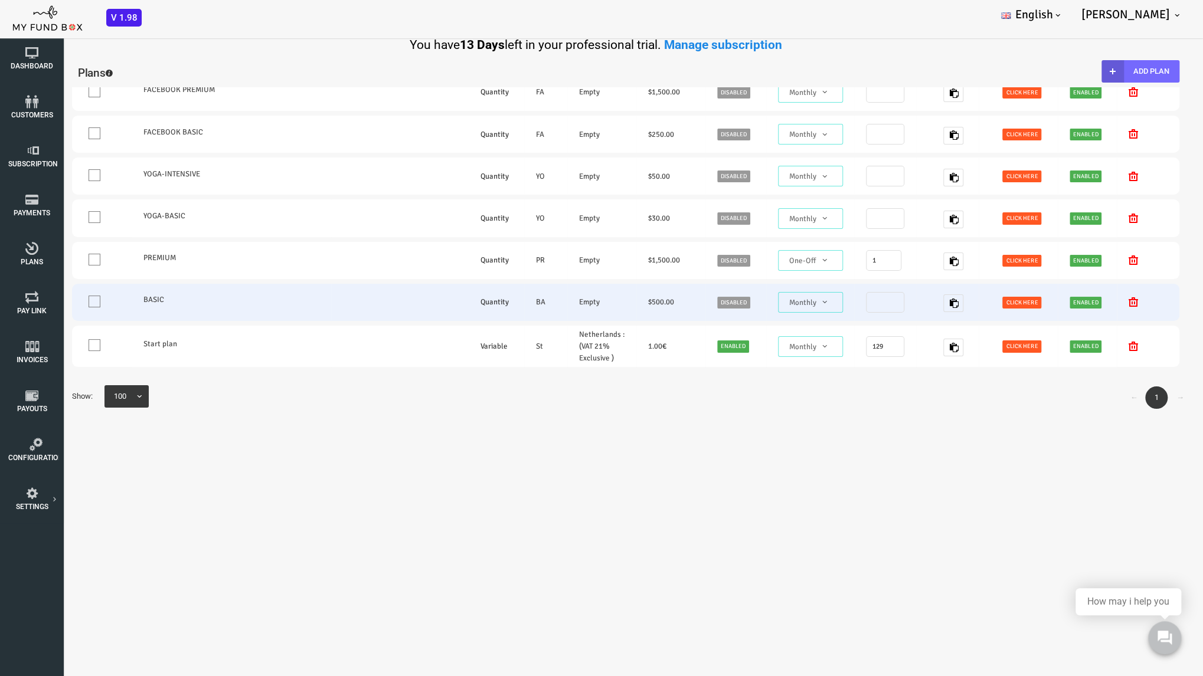
scroll to position [9, 0]
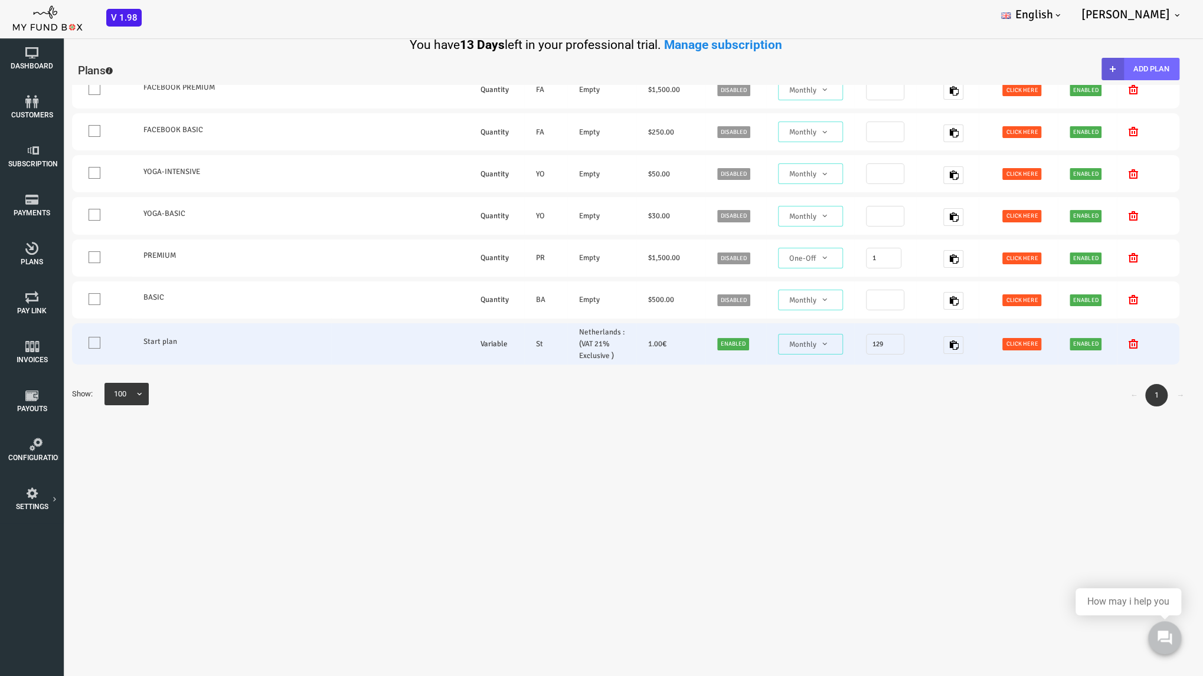
click at [113, 336] on label "Start plan" at bounding box center [177, 342] width 165 height 12
click at [42, 338] on span at bounding box center [46, 343] width 12 height 12
click at [61, 346] on input "One" at bounding box center [61, 346] width 0 height 0
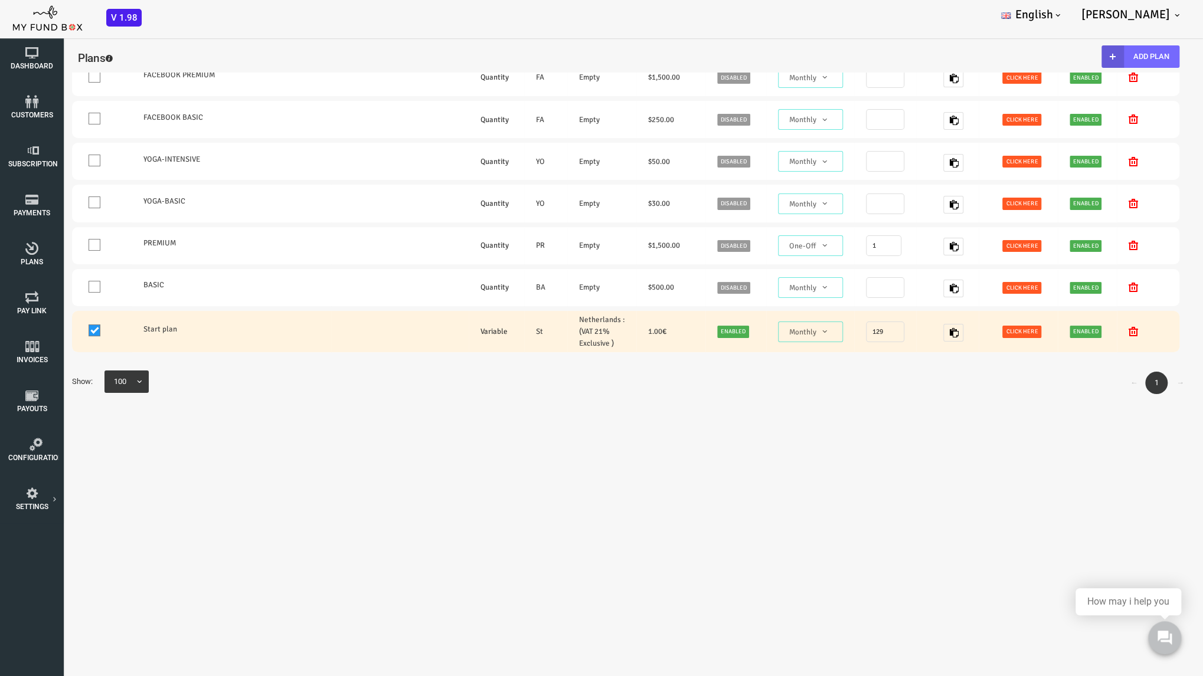
scroll to position [0, 0]
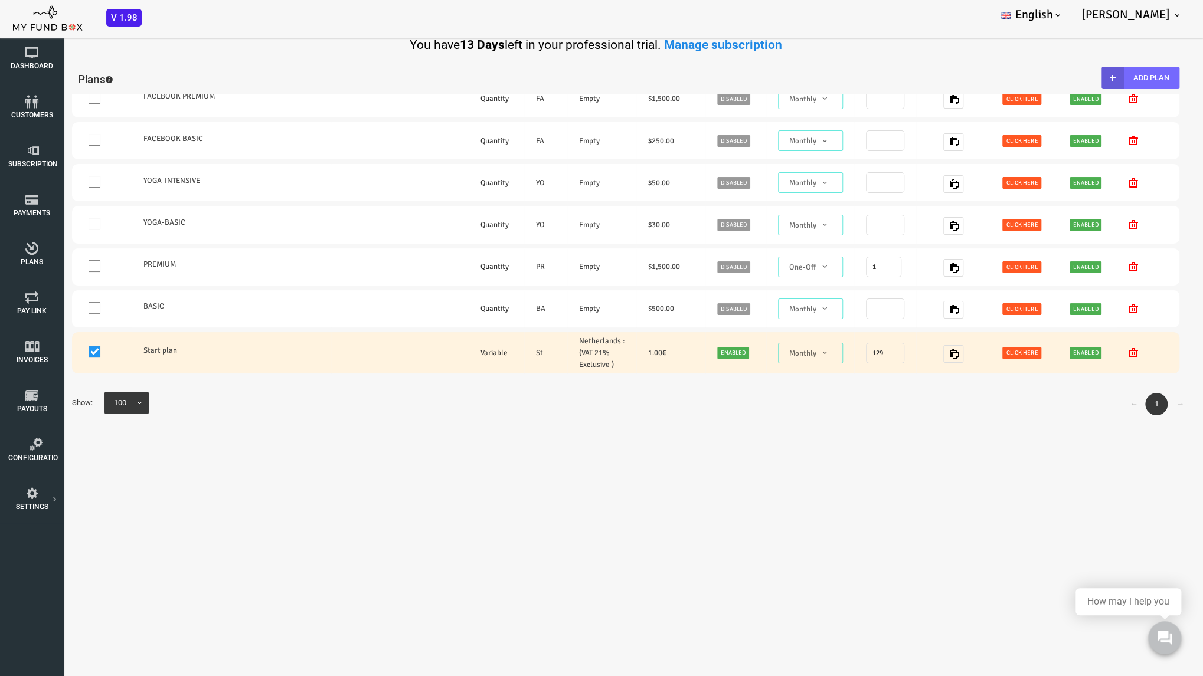
click at [961, 347] on span "Click here" at bounding box center [973, 353] width 39 height 12
type textarea "<iframe height="700px" width="100%" allowfullscreen="" frameborder="0" mozallow…"
type textarea "https://app.myfundbox.com/OVP.jsf?orgid=4871&projectId=3884&projProdId=37937"
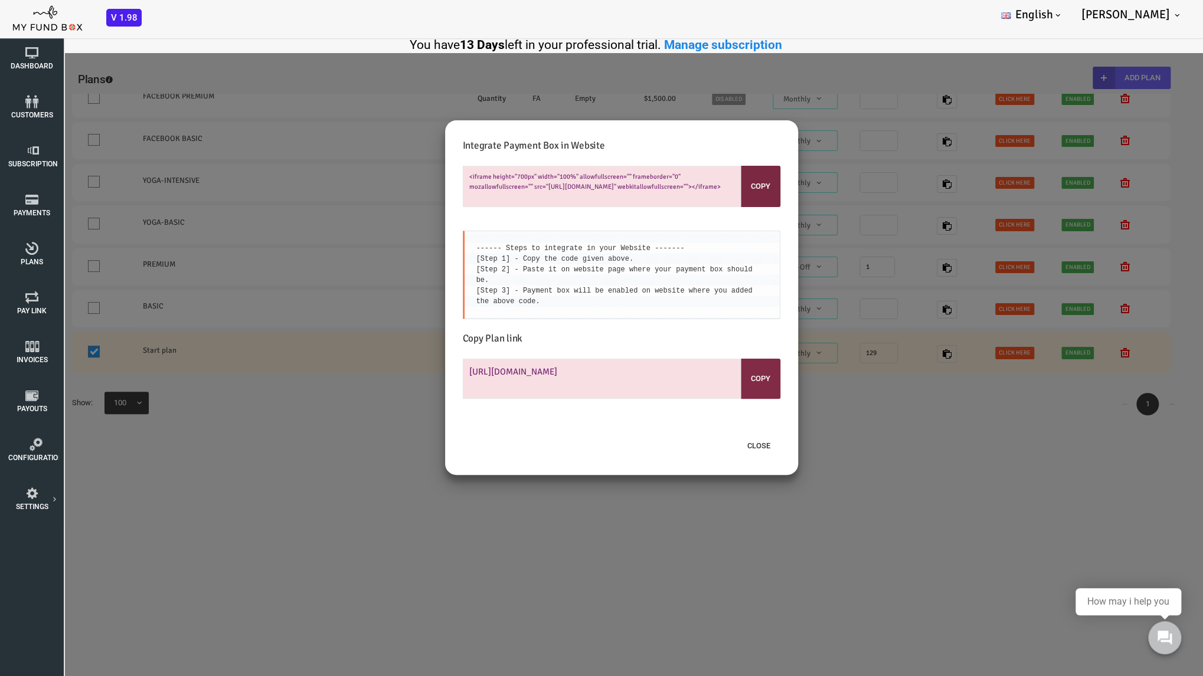
click at [712, 187] on button "Copy" at bounding box center [712, 186] width 40 height 41
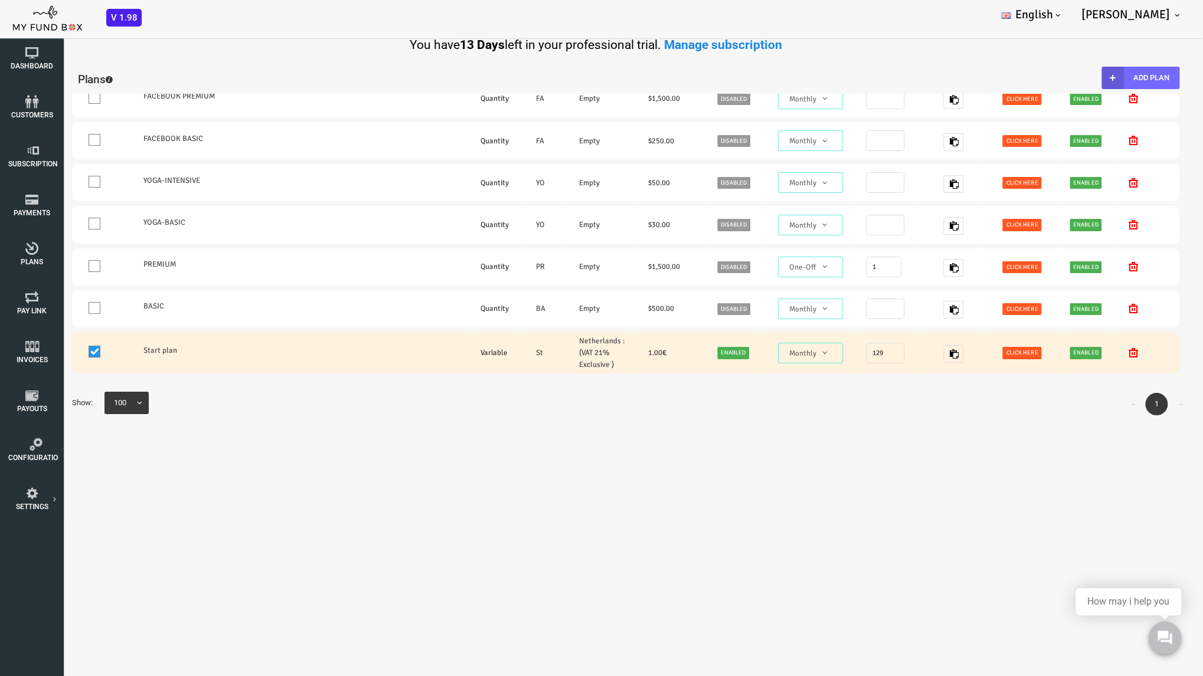
click at [461, 348] on td "Variable" at bounding box center [447, 352] width 55 height 41
click at [425, 338] on td "Variable" at bounding box center [447, 352] width 55 height 41
click at [423, 338] on td "Variable" at bounding box center [447, 352] width 55 height 41
click at [759, 348] on span "Monthly" at bounding box center [761, 354] width 55 height 12
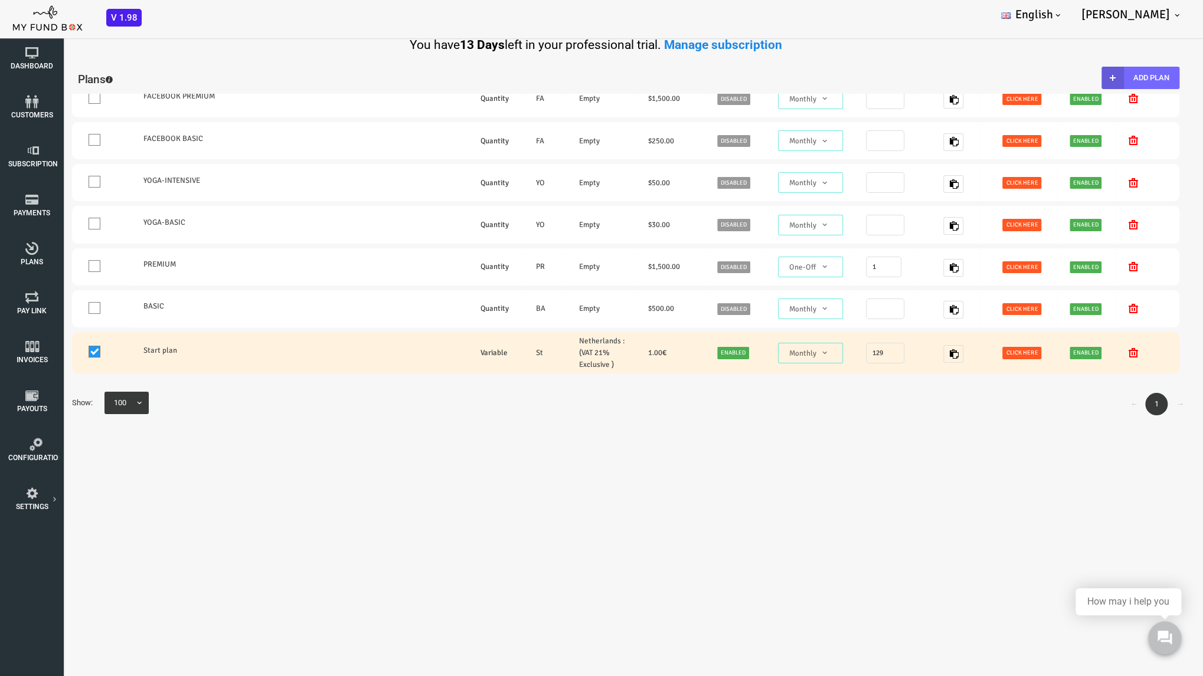
click at [762, 349] on span "Monthly" at bounding box center [761, 354] width 55 height 12
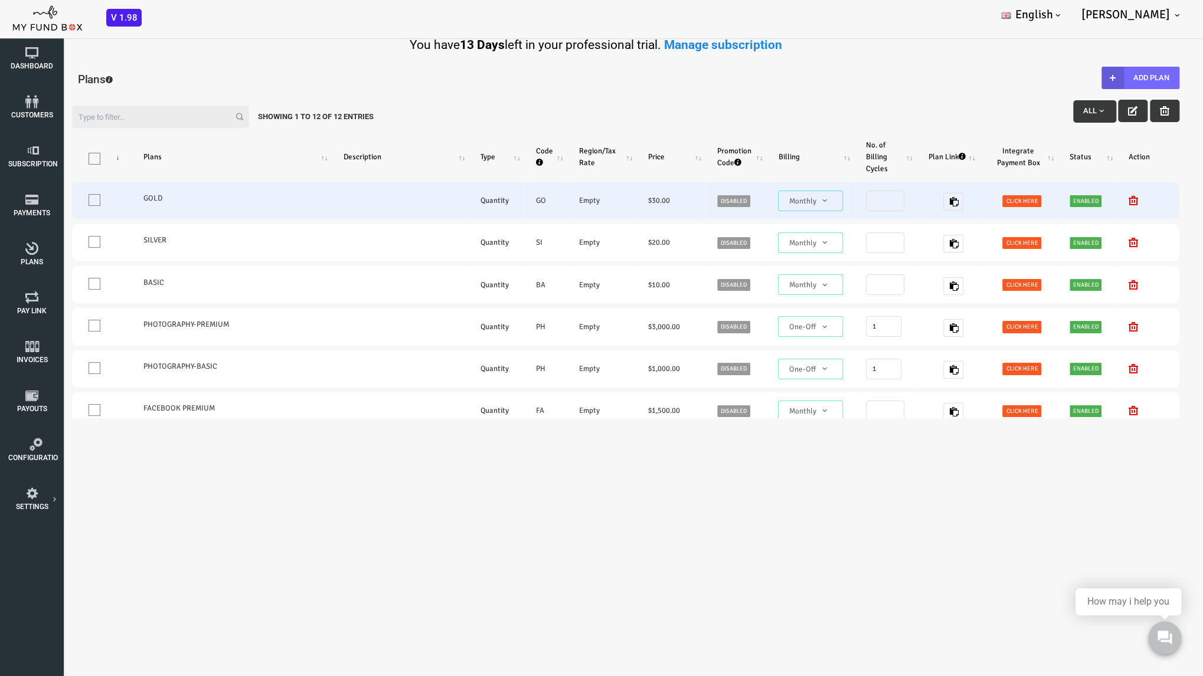
click at [148, 208] on td "GOLD" at bounding box center [183, 200] width 200 height 37
drag, startPoint x: 149, startPoint y: 208, endPoint x: 161, endPoint y: 204, distance: 11.9
click at [150, 208] on td "GOLD" at bounding box center [183, 200] width 200 height 37
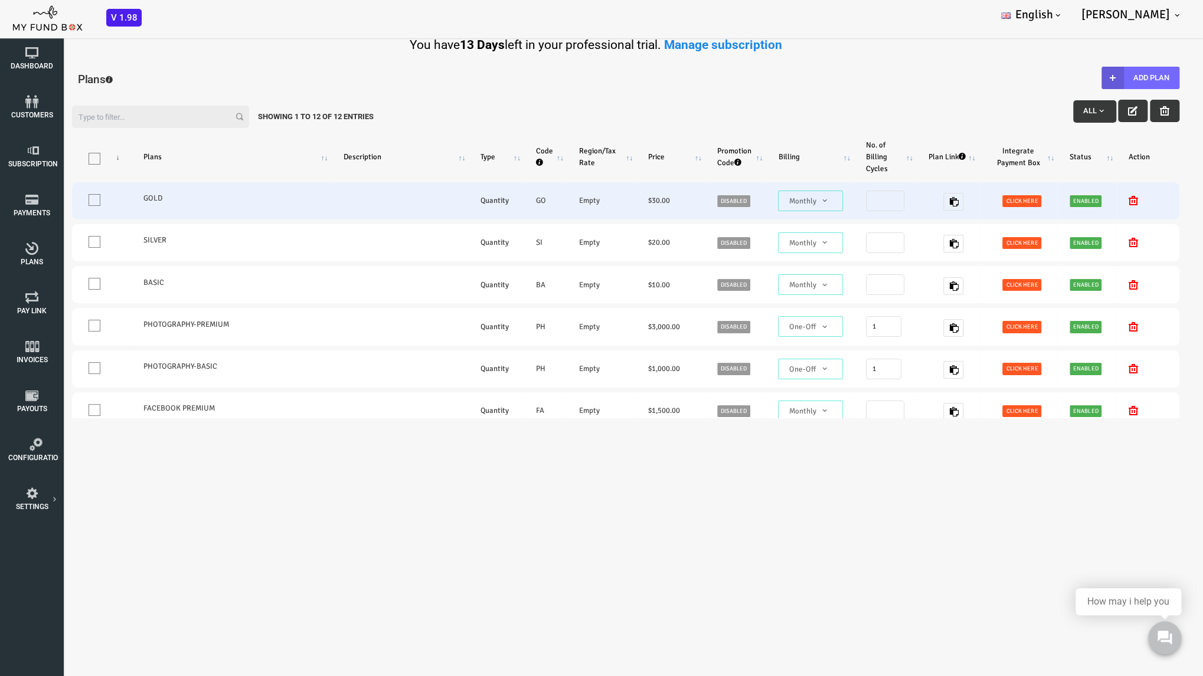
click at [106, 200] on label "GOLD" at bounding box center [177, 198] width 165 height 12
click at [100, 201] on label "GOLD" at bounding box center [177, 198] width 165 height 12
click at [100, 200] on label "GOLD" at bounding box center [177, 198] width 165 height 12
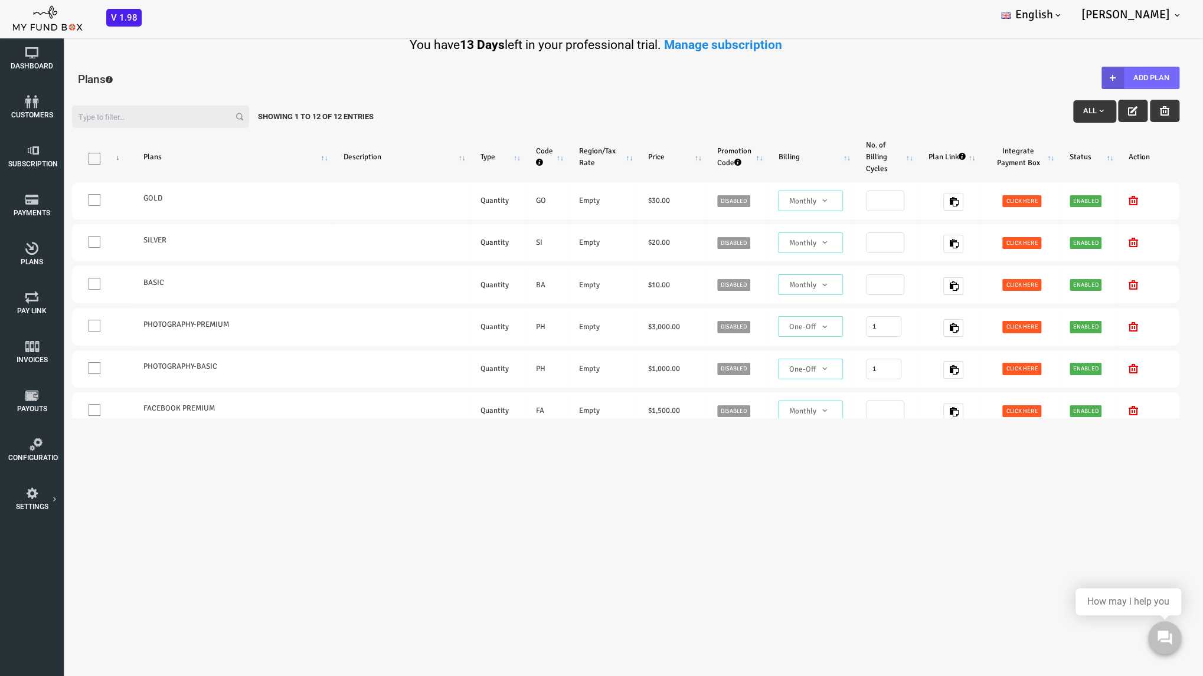
click at [557, 114] on div "Filter: All Showing 1 to 12 of 12 Entries" at bounding box center [577, 114] width 1131 height 40
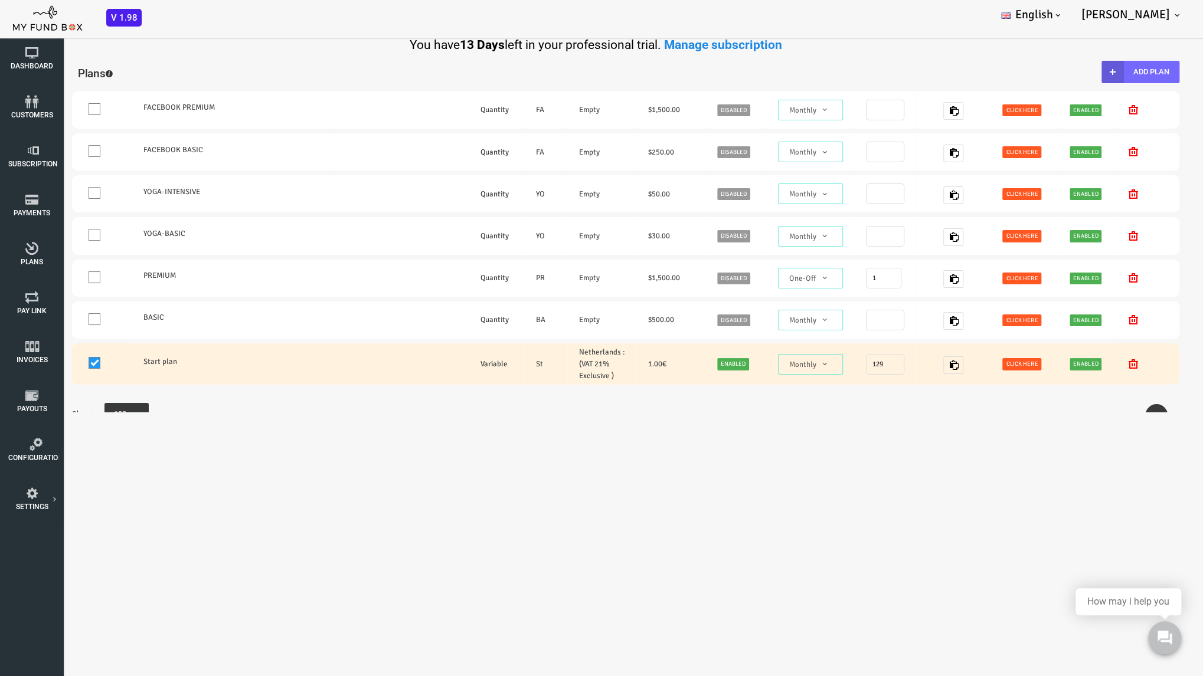
scroll to position [9, 0]
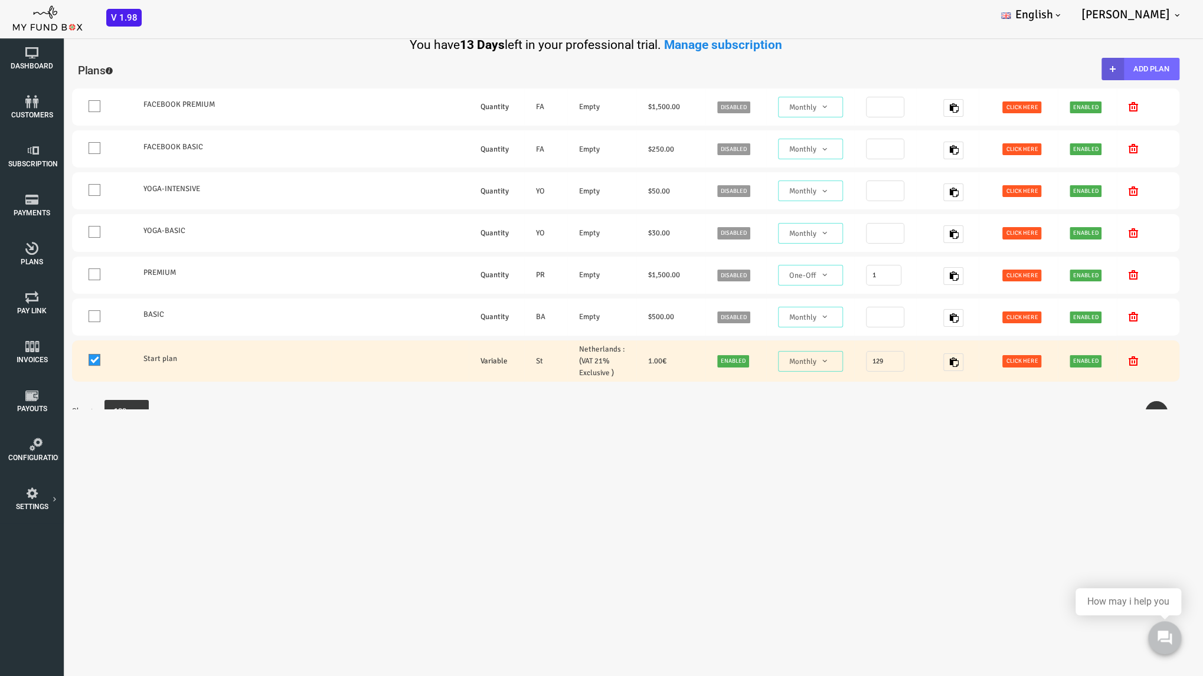
click at [48, 358] on span at bounding box center [46, 360] width 12 height 12
click at [61, 363] on input "One" at bounding box center [61, 363] width 0 height 0
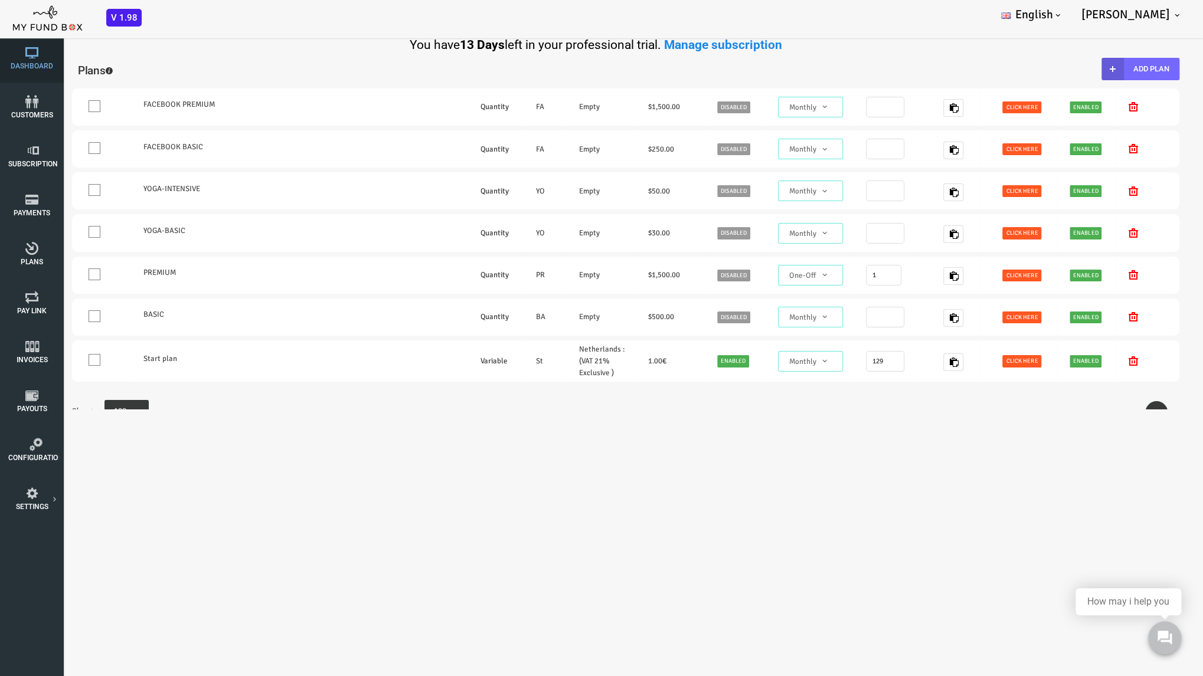
click at [28, 57] on icon at bounding box center [31, 52] width 47 height 13
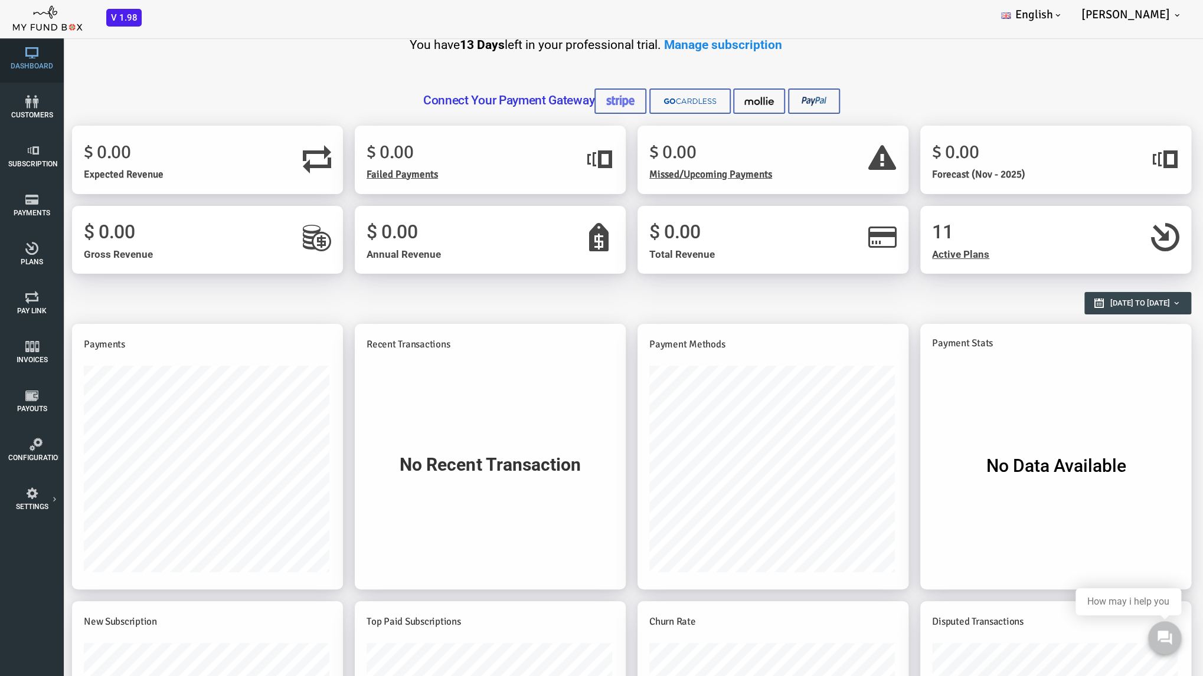
scroll to position [0, 0]
click at [0, 0] on span "Plans" at bounding box center [0, 0] width 0 height 0
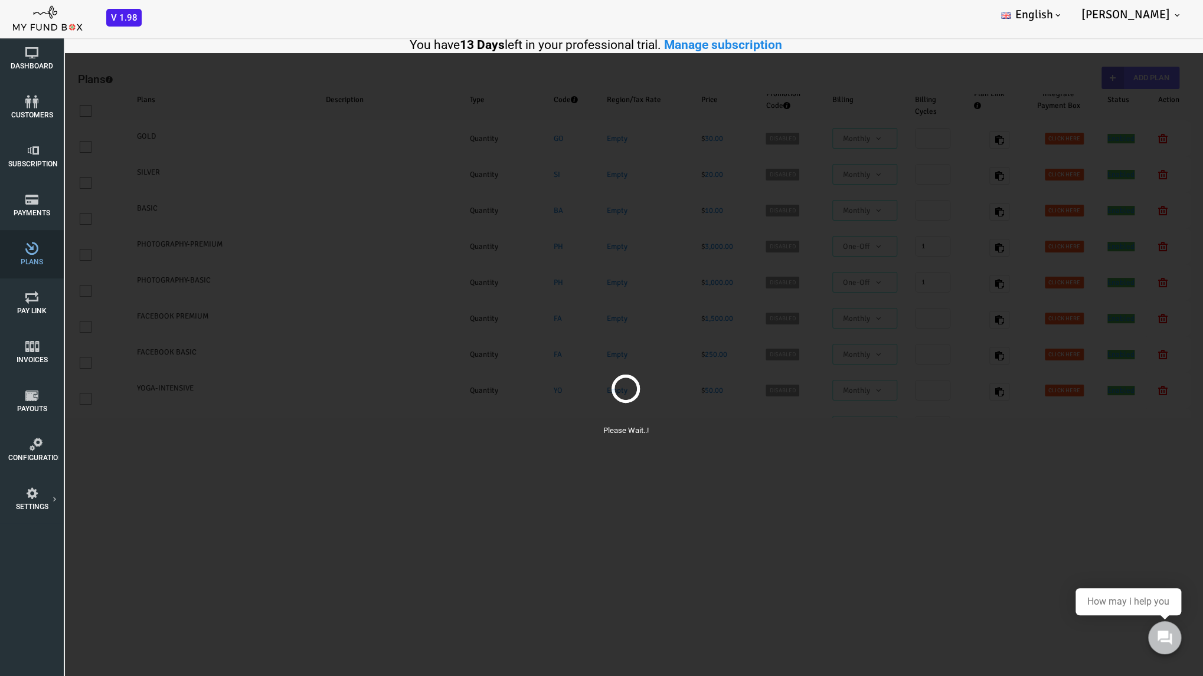
select select "100"
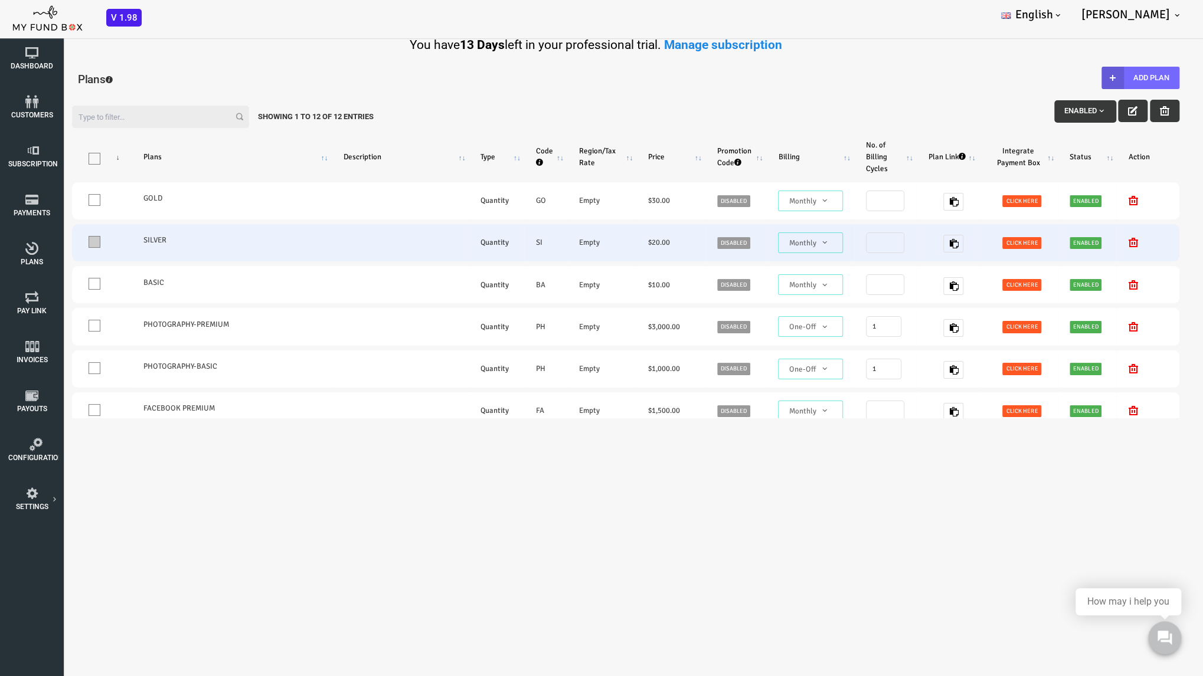
click at [50, 240] on span at bounding box center [46, 242] width 12 height 12
click at [61, 244] on input "One" at bounding box center [61, 244] width 0 height 0
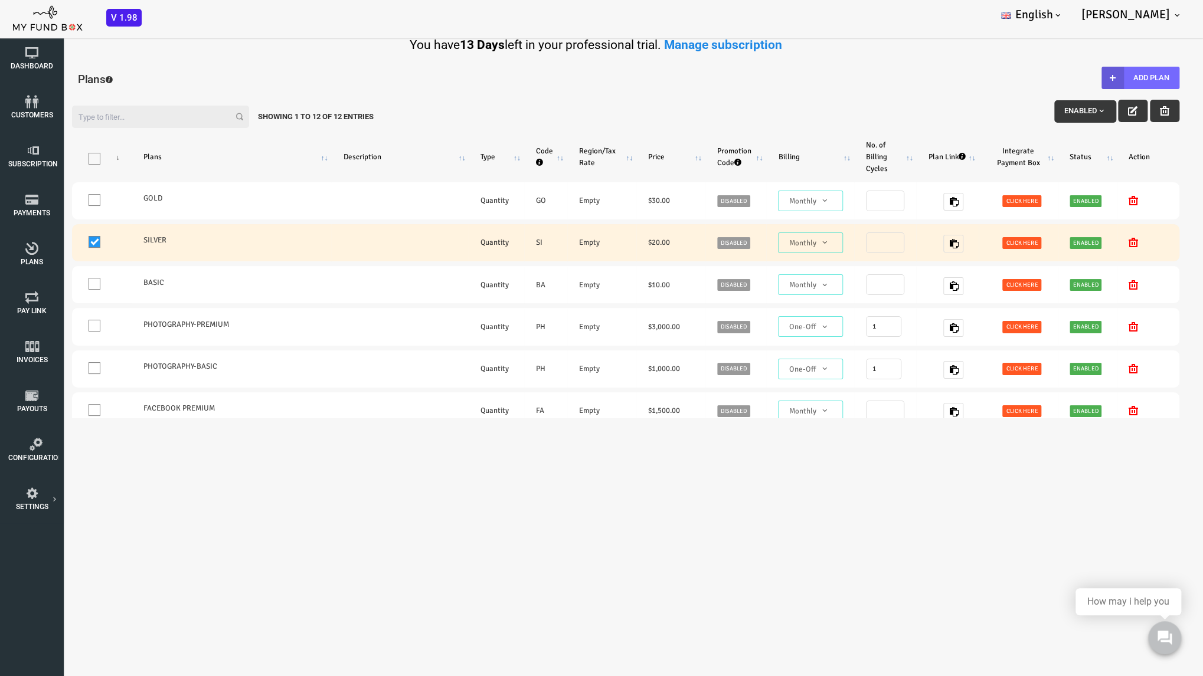
click at [50, 240] on span at bounding box center [46, 242] width 12 height 12
click at [61, 244] on input "One" at bounding box center [61, 244] width 0 height 0
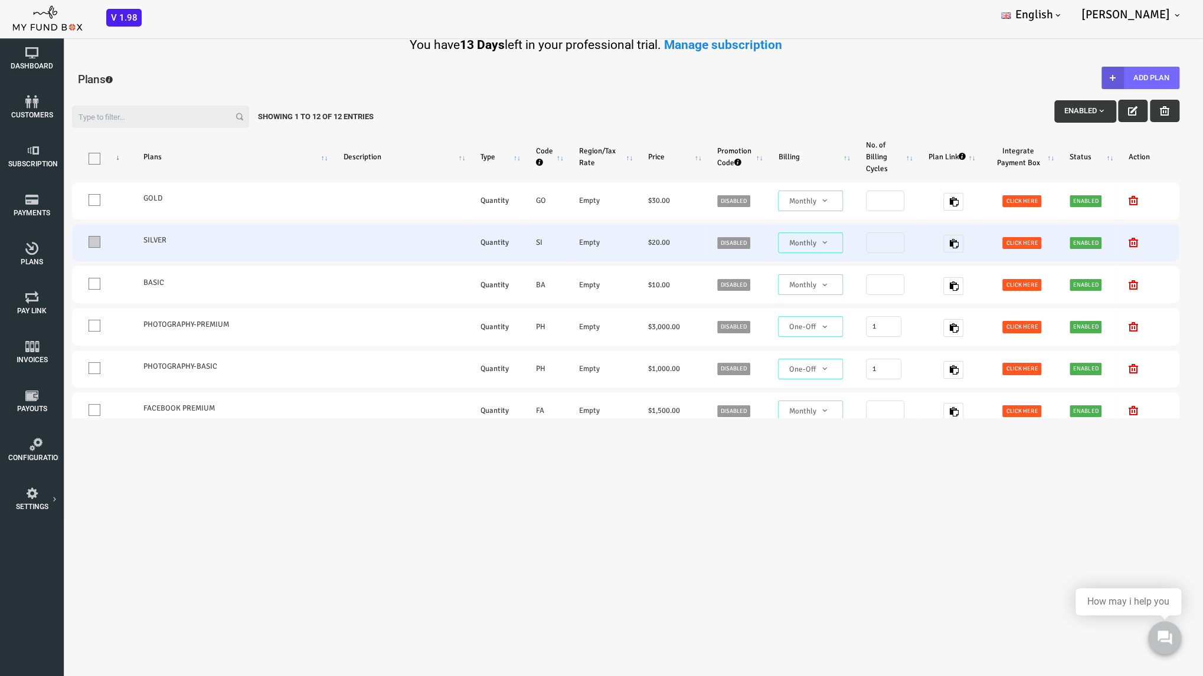
click at [50, 240] on span at bounding box center [46, 242] width 12 height 12
click at [61, 244] on input "One" at bounding box center [61, 244] width 0 height 0
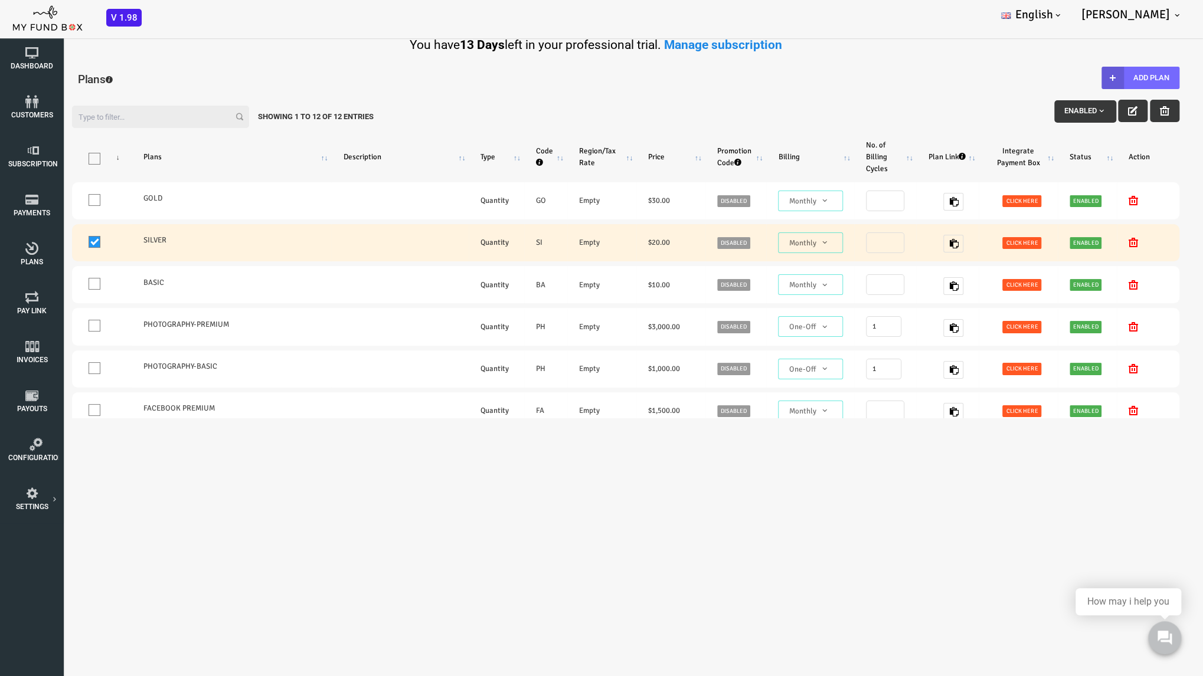
click at [50, 240] on span at bounding box center [46, 242] width 12 height 12
click at [61, 244] on input "One" at bounding box center [61, 244] width 0 height 0
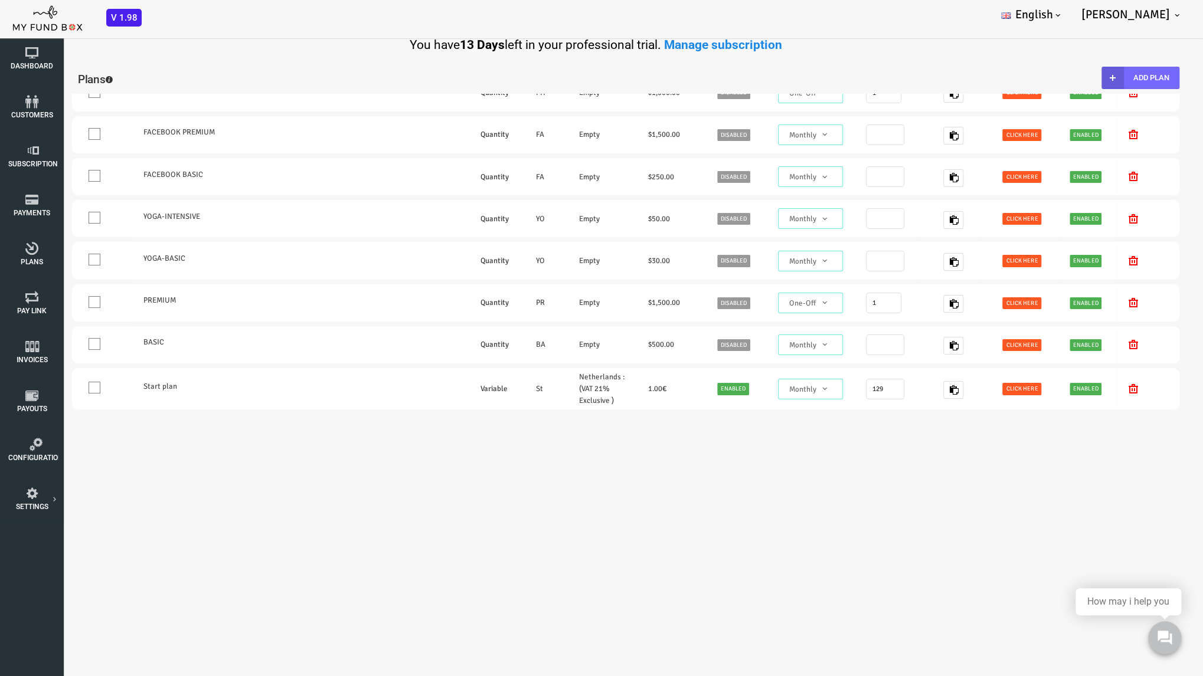
scroll to position [320, 0]
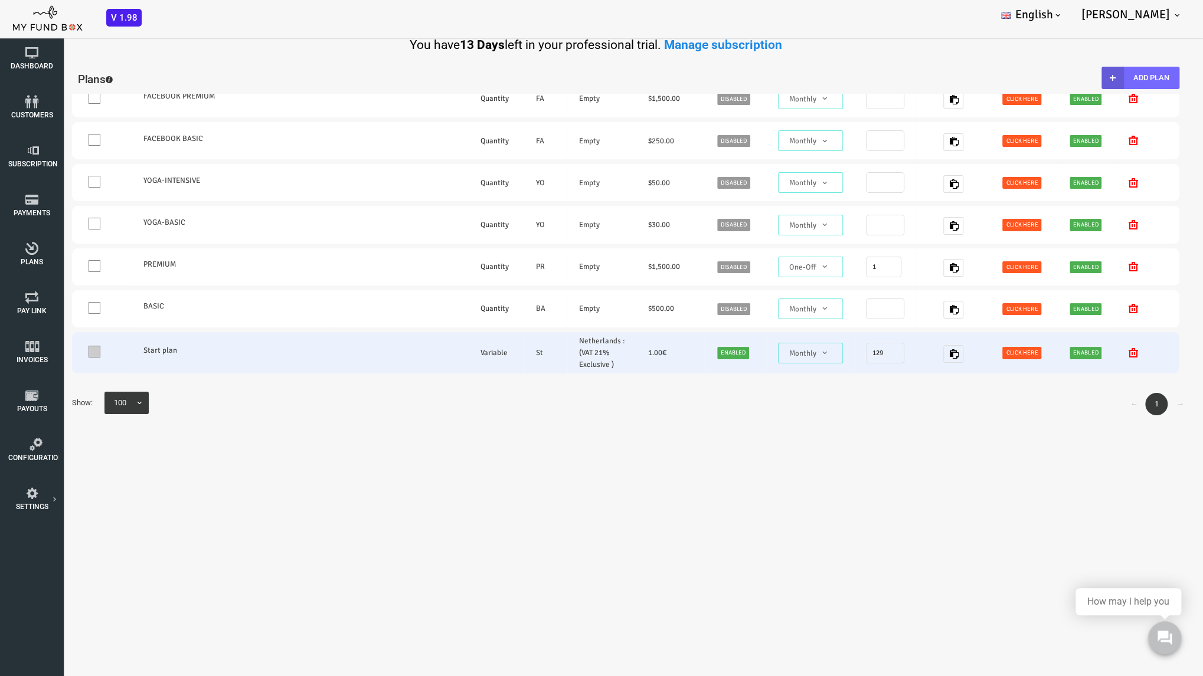
click at [42, 346] on span at bounding box center [46, 352] width 12 height 12
click at [61, 355] on input "One" at bounding box center [61, 355] width 0 height 0
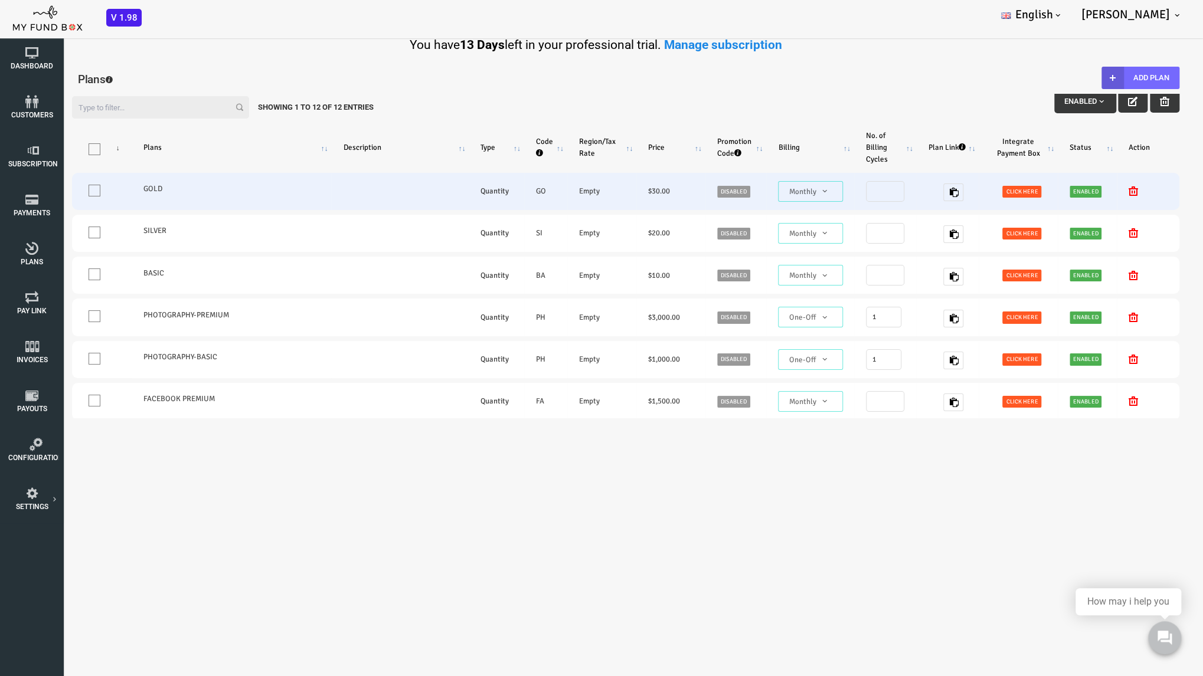
scroll to position [0, 0]
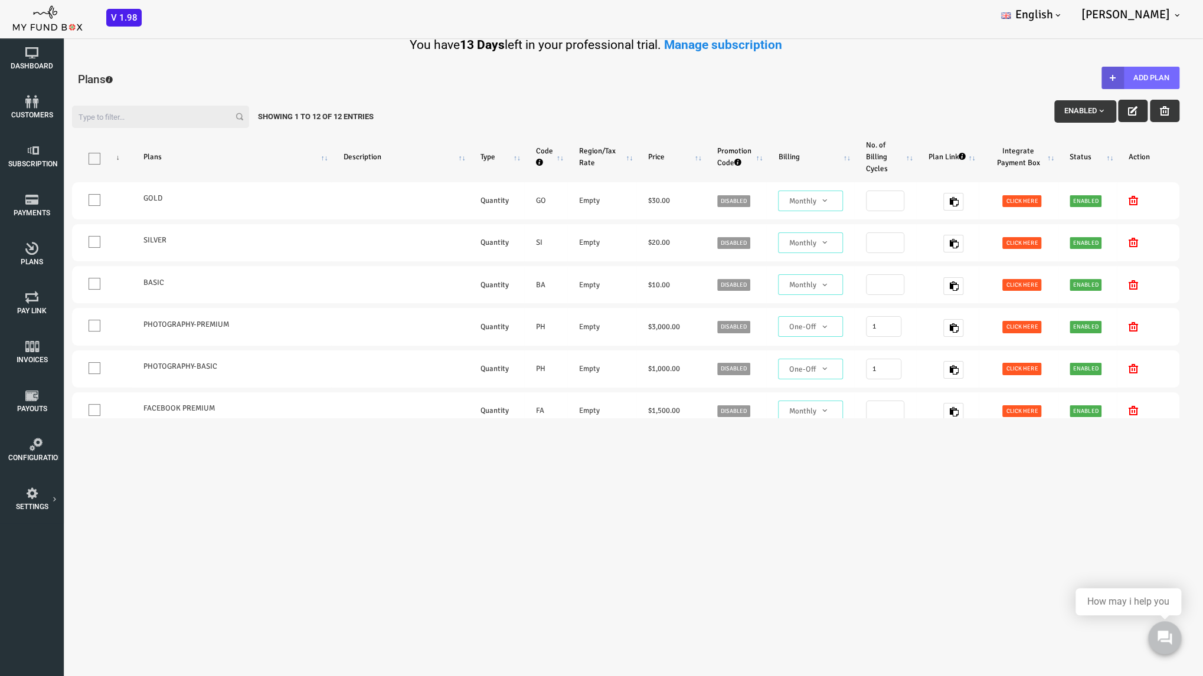
click at [1079, 112] on icon "button" at bounding box center [1083, 110] width 9 height 9
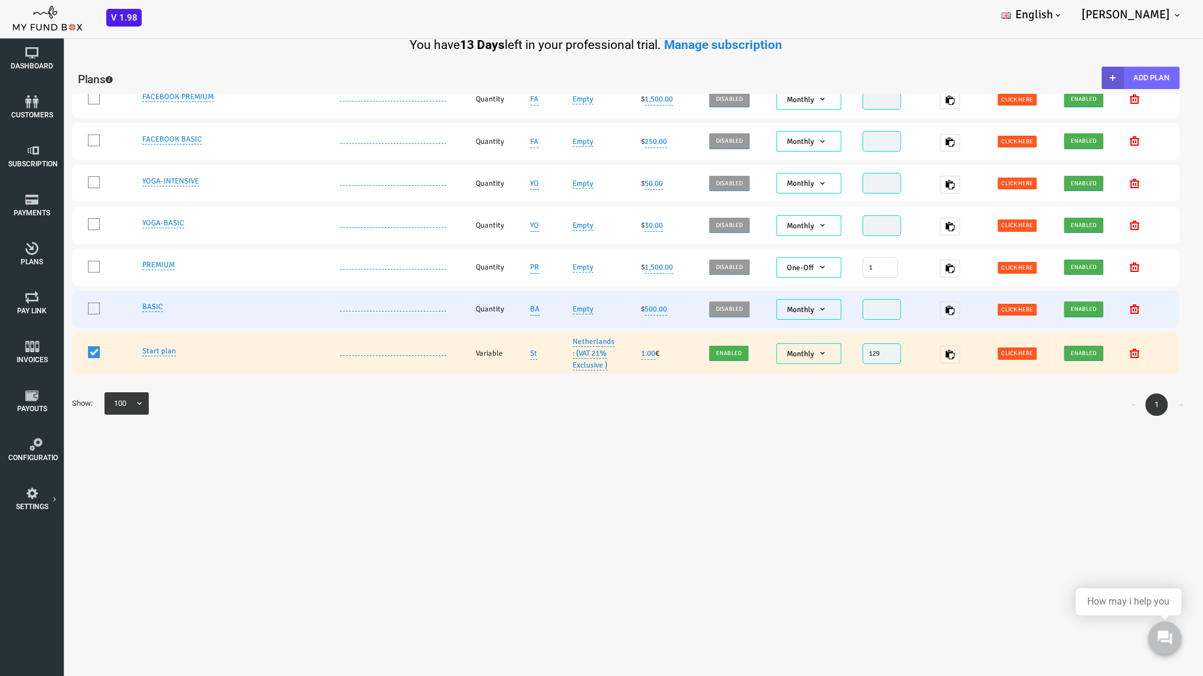
scroll to position [320, 0]
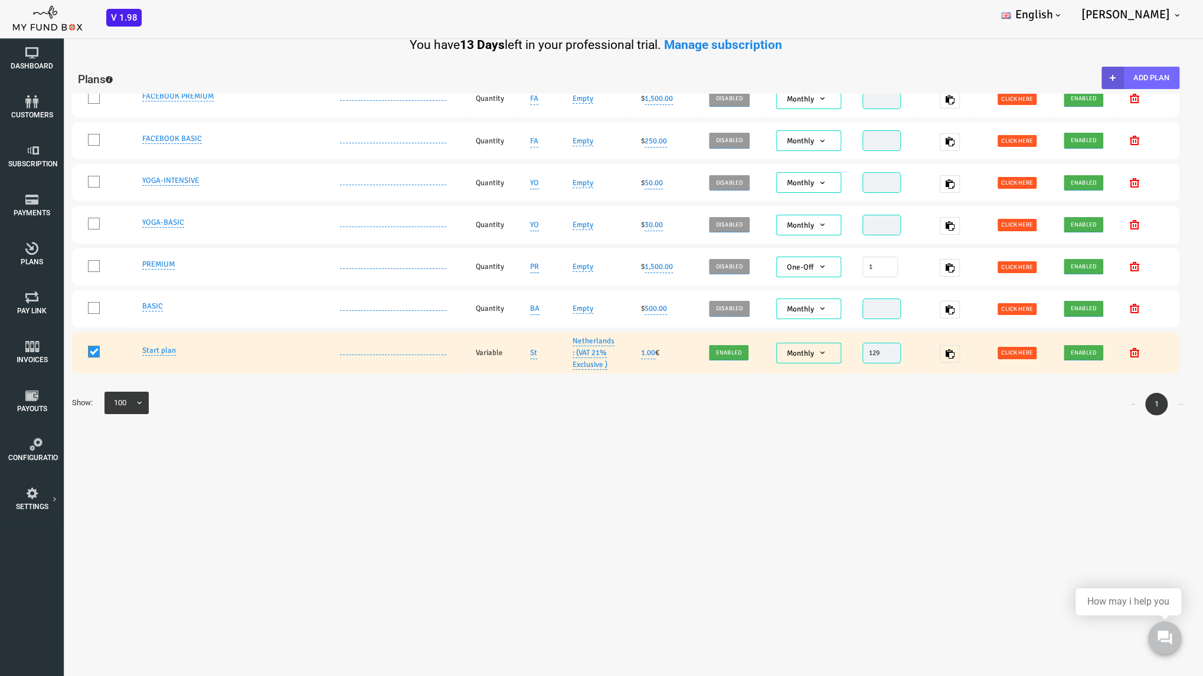
click at [107, 346] on link "Start plan" at bounding box center [111, 351] width 34 height 10
type input "Start plan"
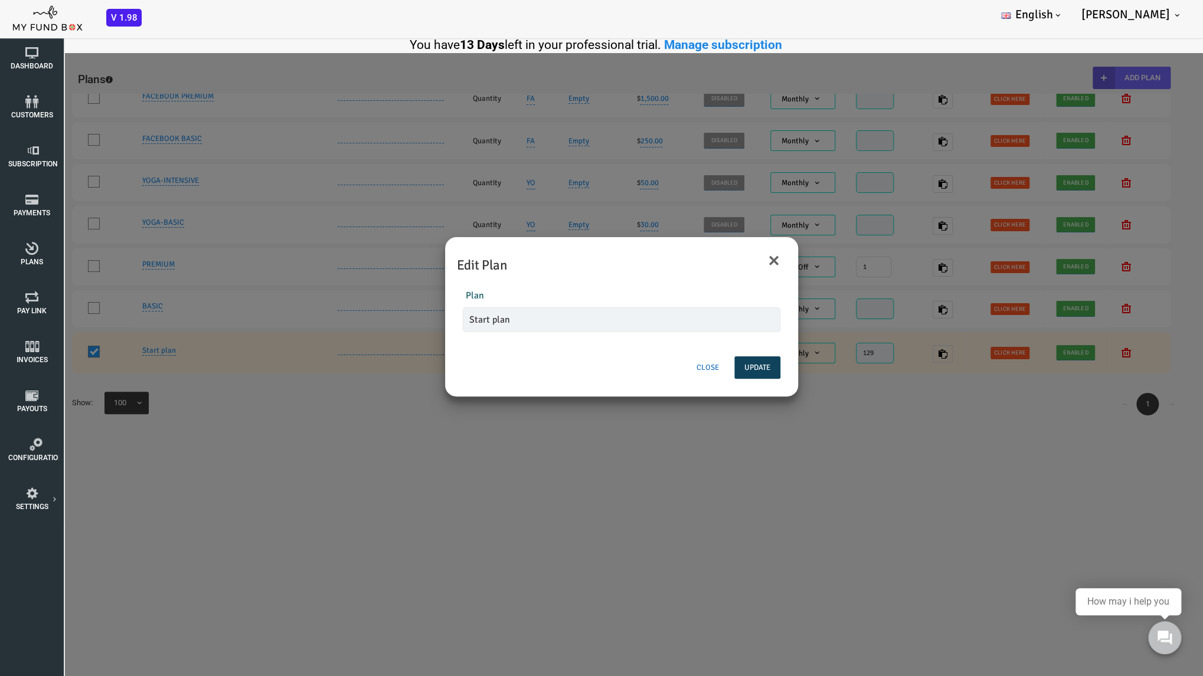
click at [647, 367] on button "Close" at bounding box center [659, 367] width 42 height 22
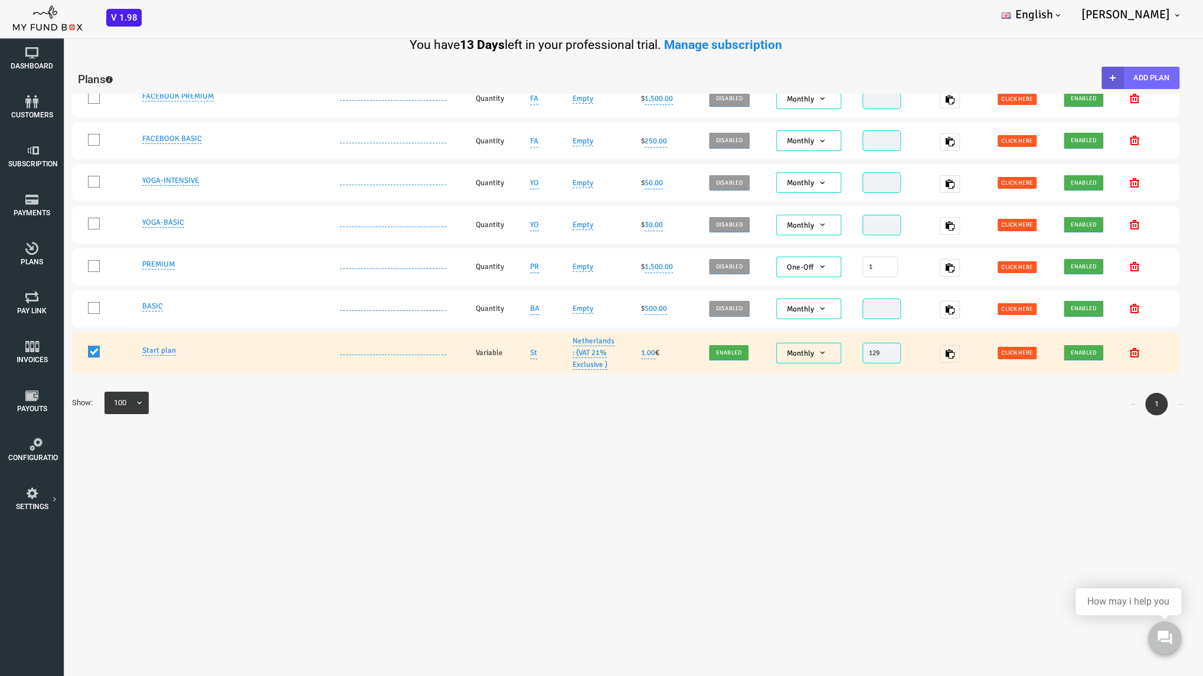
click at [434, 348] on td "Variable" at bounding box center [442, 352] width 54 height 41
click at [437, 344] on td "Variable" at bounding box center [442, 352] width 54 height 41
click at [482, 346] on link "St" at bounding box center [485, 352] width 7 height 13
click at [429, 431] on body "Subscriber not found Beneficiary Not Found Partner Not Found!!!! Please Fill ou…" at bounding box center [577, 400] width 1154 height 676
click at [525, 337] on link "Netherlands : (VAT 21% Exclusive )" at bounding box center [545, 353] width 42 height 34
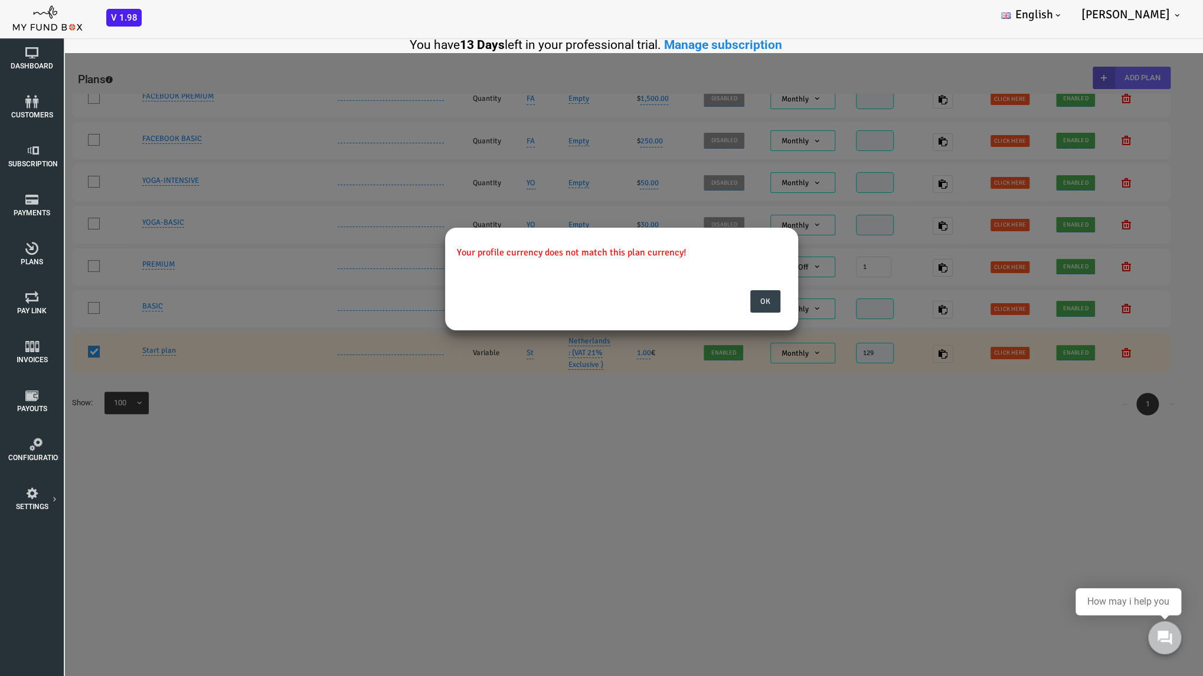
click at [718, 302] on button "Ok" at bounding box center [717, 301] width 30 height 22
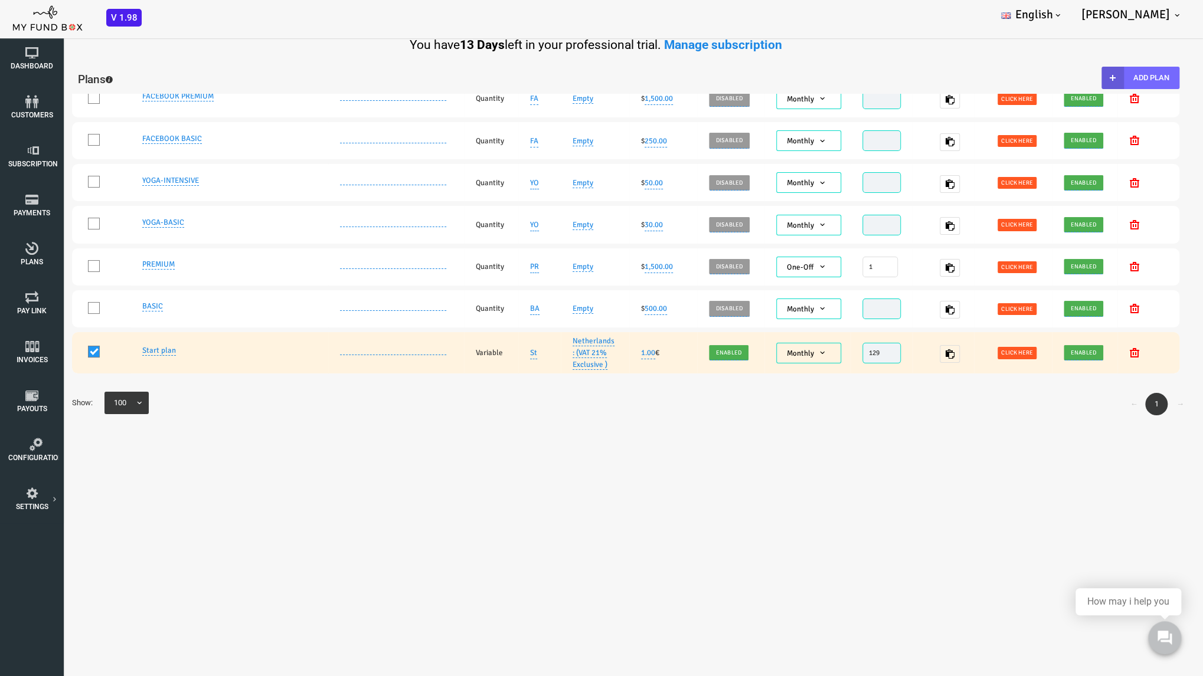
click at [592, 502] on body "Subscriber not found Beneficiary Not Found Partner Not Found!!!! Please Fill ou…" at bounding box center [577, 400] width 1154 height 676
click at [627, 505] on body "Subscriber not found Beneficiary Not Found Partner Not Found!!!! Please Fill ou…" at bounding box center [577, 400] width 1154 height 676
